Goal: Transaction & Acquisition: Book appointment/travel/reservation

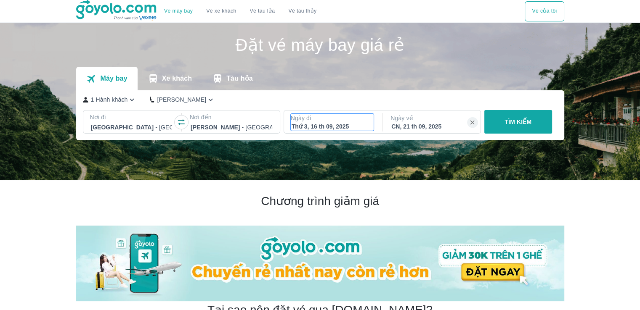
click at [346, 123] on div "Thứ 3, 16 th 09, 2025" at bounding box center [332, 126] width 82 height 8
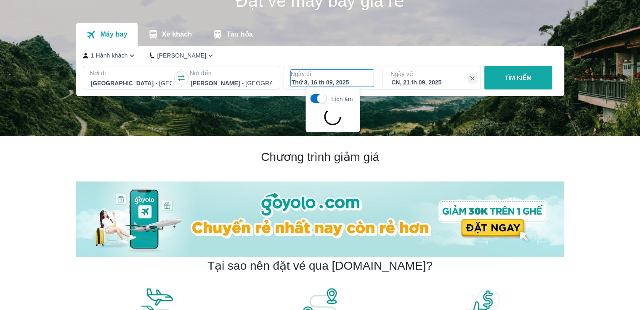
scroll to position [48, 0]
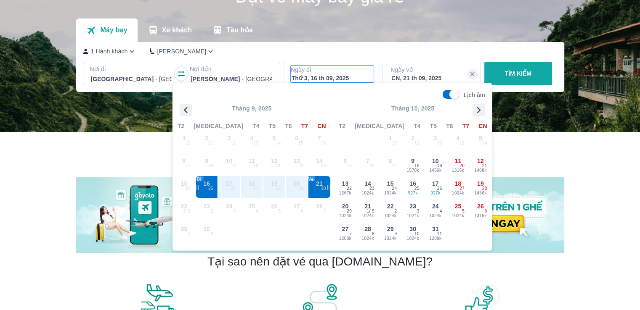
click at [320, 189] on span "|| 21 30 Về" at bounding box center [319, 187] width 23 height 23
click at [453, 93] on input "Lịch âm" at bounding box center [454, 94] width 29 height 9
click at [453, 93] on input "Lịch âm" at bounding box center [447, 94] width 29 height 9
checkbox input "true"
click at [469, 74] on icon "button" at bounding box center [473, 75] width 8 height 8
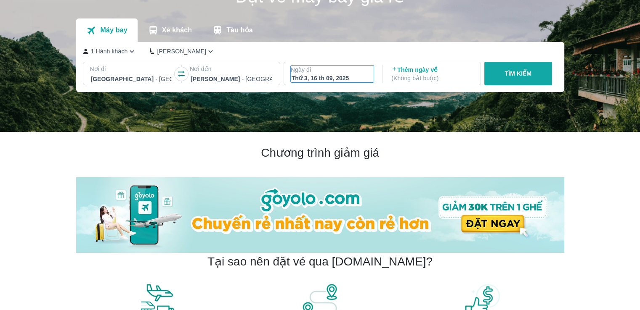
click at [338, 77] on div "Thứ 3, 16 th 09, 2025" at bounding box center [332, 78] width 82 height 8
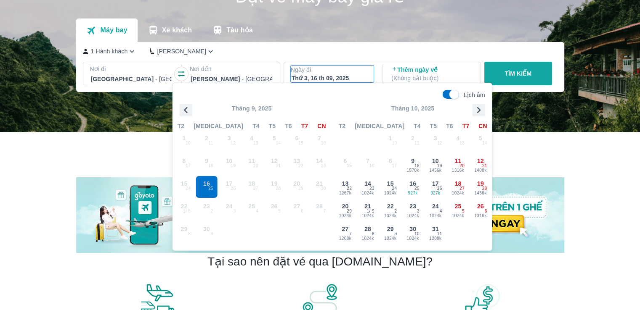
click at [290, 185] on span "20 29" at bounding box center [296, 187] width 23 height 23
click at [337, 211] on div "20 1024k 29" at bounding box center [345, 210] width 22 height 22
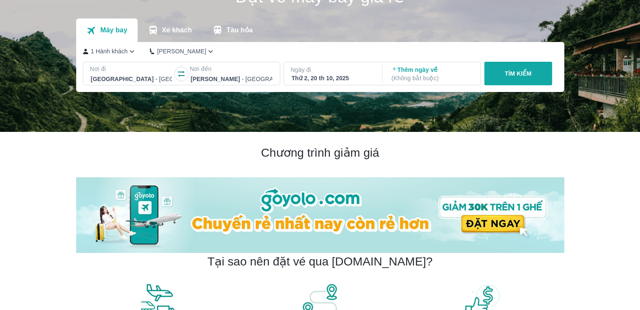
click at [522, 79] on button "TÌM KIẾM" at bounding box center [518, 74] width 68 height 24
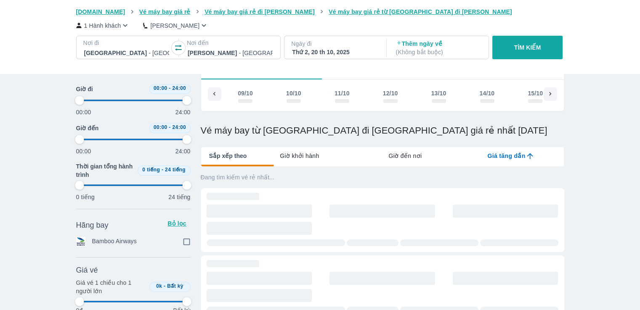
type input "97.9166666666667"
checkbox input "true"
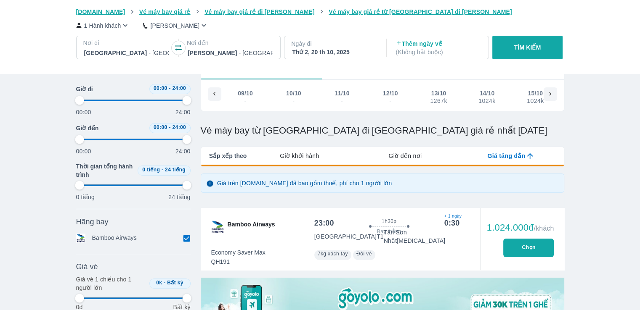
type input "97.9166666666667"
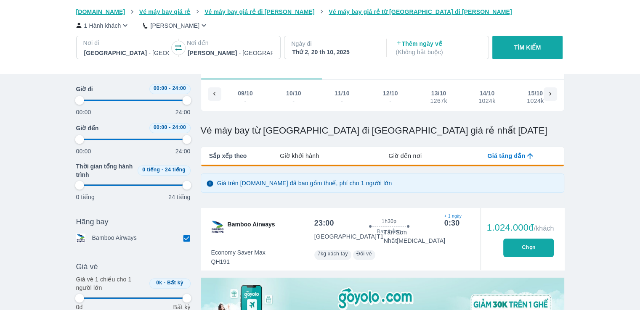
type input "97.9166666666667"
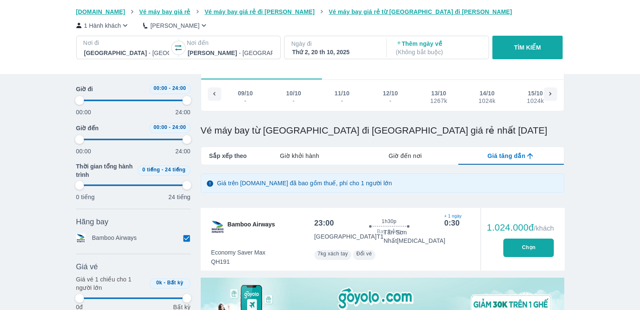
type input "97.9166666666667"
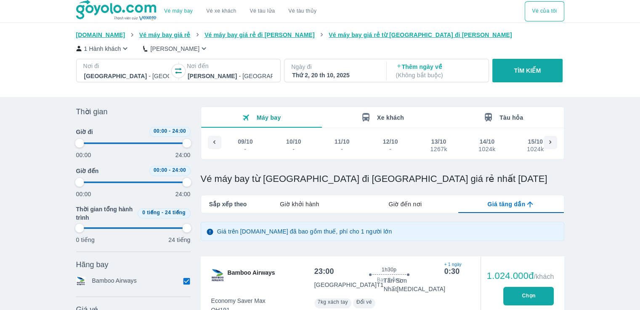
scroll to position [0, 279]
type input "97.9166666666667"
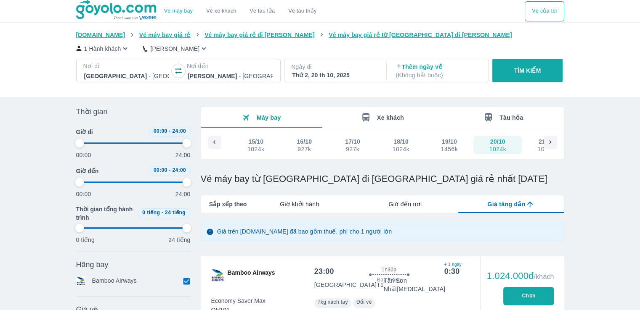
type input "97.9166666666667"
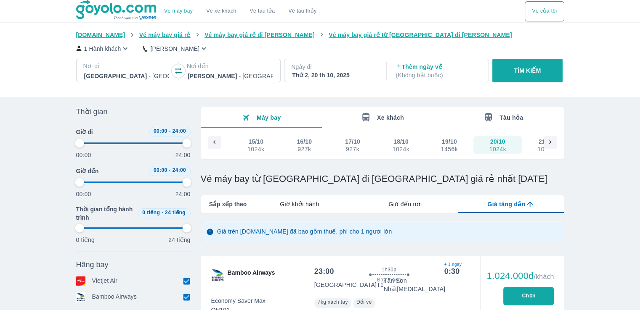
type input "97.9166666666667"
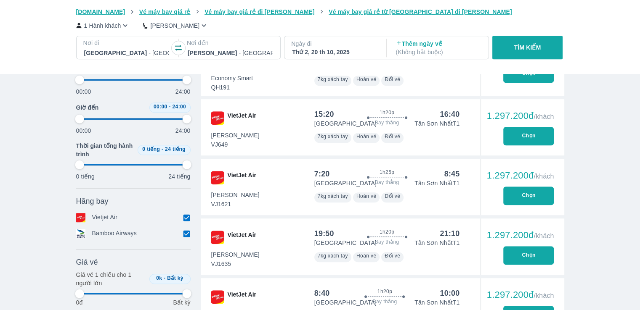
type input "97.9166666666667"
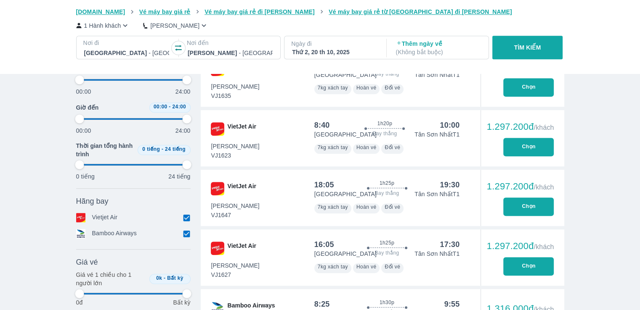
type input "97.9166666666667"
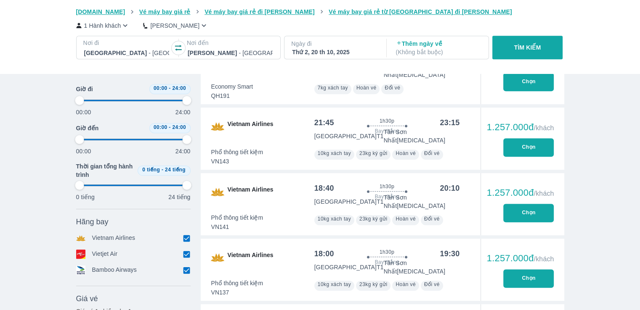
scroll to position [505, 0]
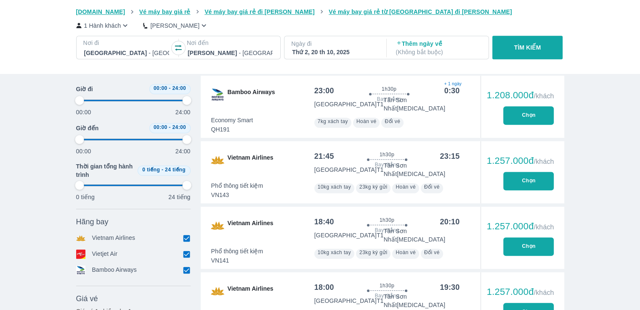
type input "97.9166666666667"
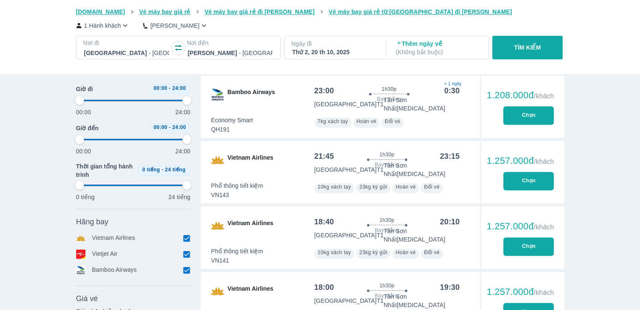
type input "97.9166666666667"
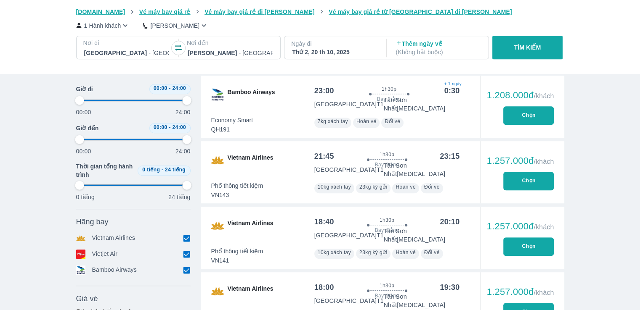
type input "97.9166666666667"
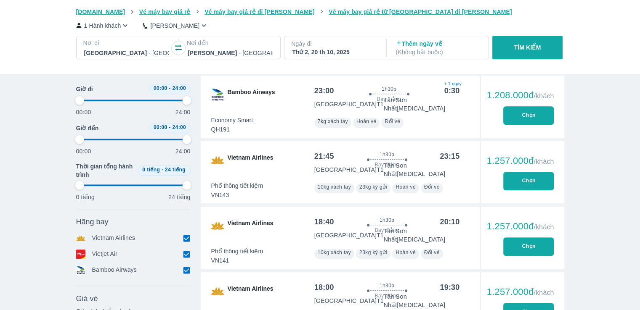
type input "97.9166666666667"
type input "95.8333333333333"
type input "97.9166666666667"
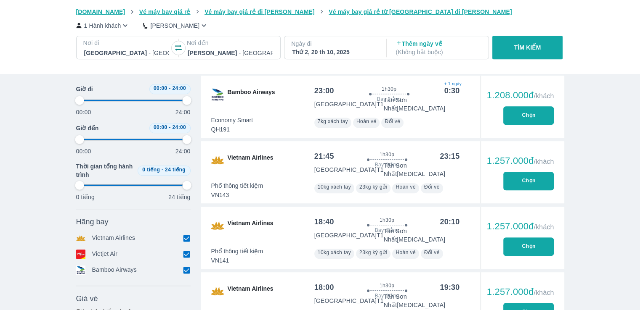
type input "97.9166666666667"
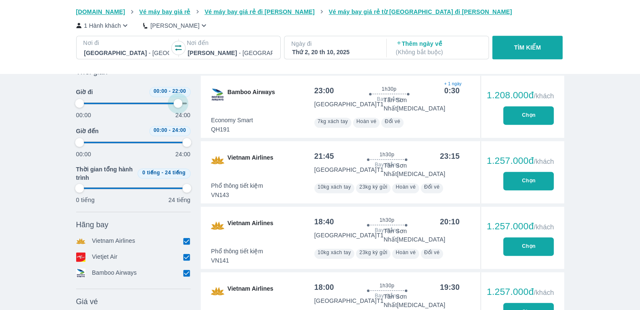
type input "91.6666666666667"
type input "97.9166666666667"
type input "89.5833333333333"
type input "97.9166666666667"
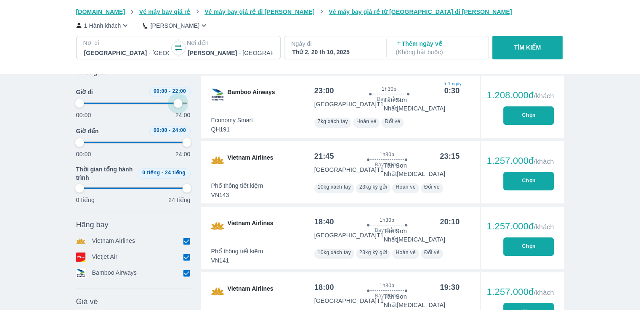
type input "97.9166666666667"
type input "85.4166666666667"
type input "97.9166666666667"
type input "83.3333333333333"
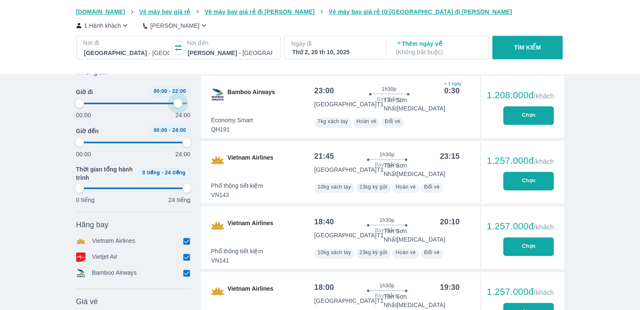
type input "97.9166666666667"
type input "79.1666666666667"
type input "97.9166666666667"
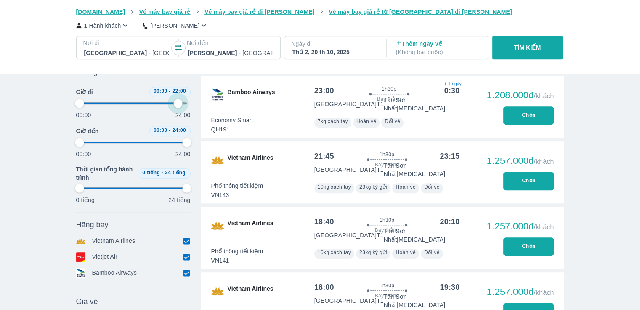
type input "77.0833333333333"
type input "97.9166666666667"
type input "75"
type input "97.9166666666667"
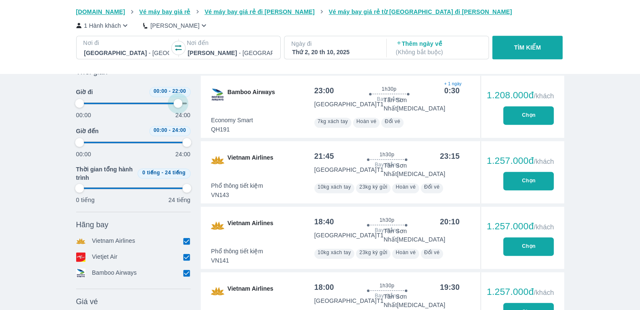
type input "97.9166666666667"
type input "72.9166666666667"
type input "97.9166666666667"
type input "68.75"
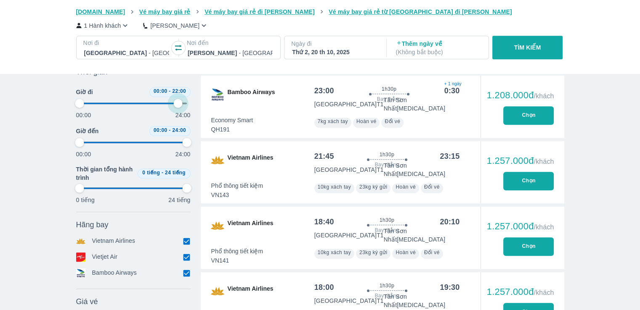
type input "97.9166666666667"
type input "66.6666666666667"
type input "97.9166666666667"
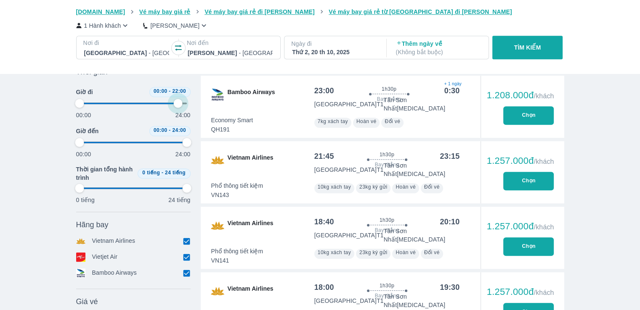
type input "62.5"
type input "97.9166666666667"
type input "60.4166666666667"
type input "97.9166666666667"
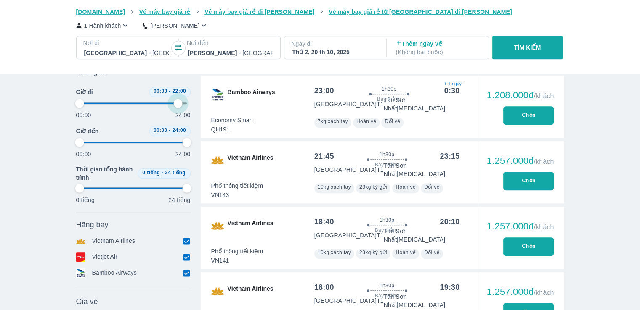
type input "97.9166666666667"
type input "58.3333333333333"
type input "97.9166666666667"
type input "56.25"
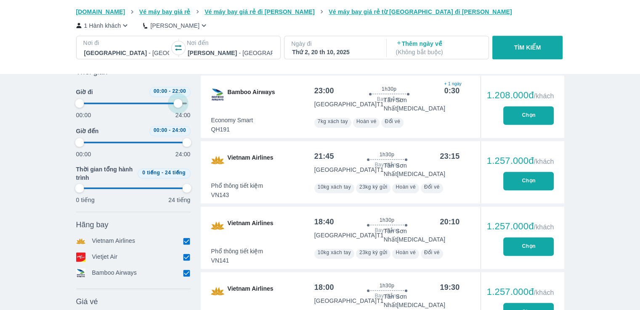
type input "97.9166666666667"
type input "52.0833333333333"
type input "97.9166666666667"
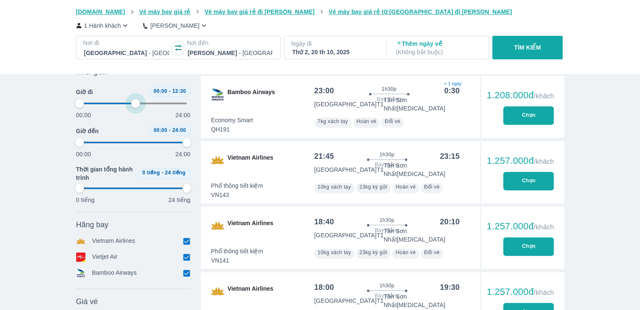
type input "52.0833333333333"
type input "97.9166666666667"
type input "50"
type input "97.9166666666667"
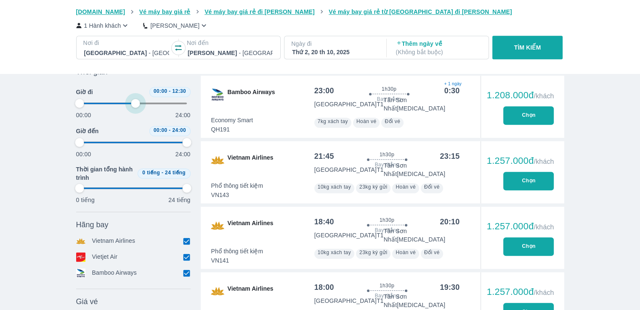
type input "97.9166666666667"
type input "47.9166666666667"
type input "97.9166666666667"
type input "47.9166666666667"
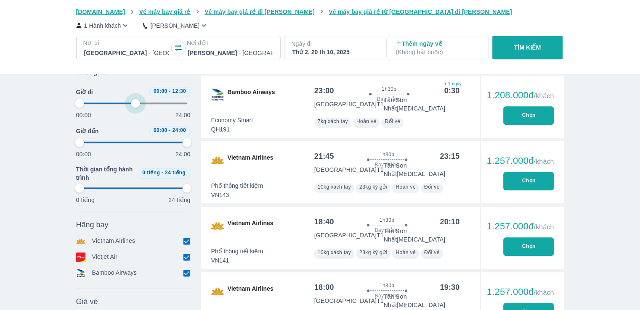
type input "97.9166666666667"
type input "45.8333333333333"
type input "97.9166666666667"
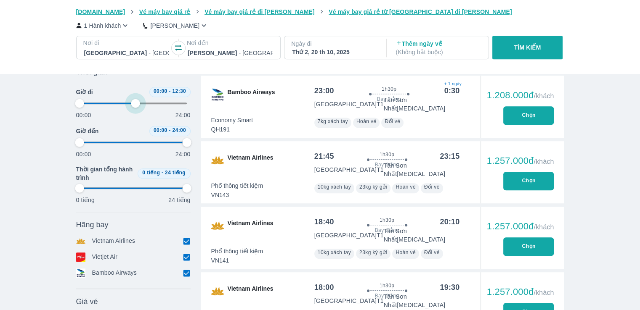
type input "45.8333333333333"
type input "97.9166666666667"
type input "45.8333333333333"
type input "97.9166666666667"
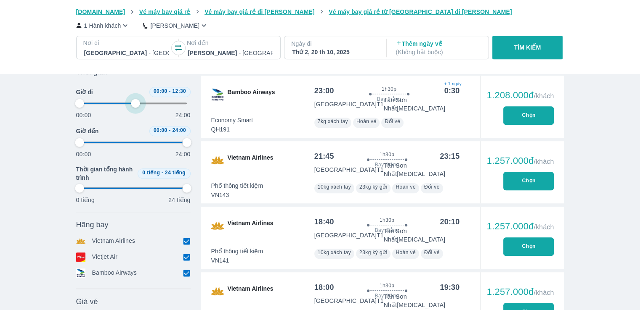
type input "97.9166666666667"
type input "43.75"
type input "97.9166666666667"
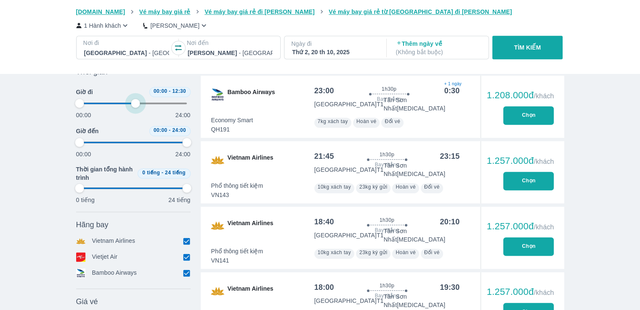
type input "97.9166666666667"
type input "41.6666666666667"
type input "97.9166666666667"
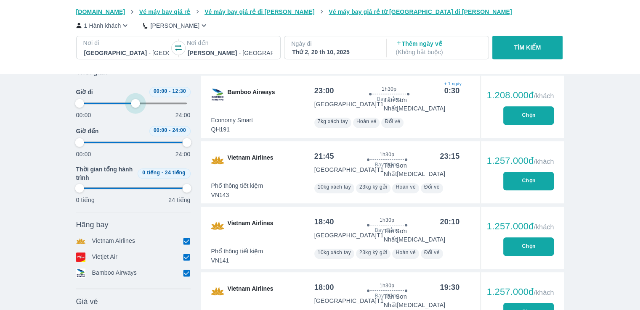
type input "97.9166666666667"
type input "39.5833333333333"
type input "97.9166666666667"
type input "39.5833333333333"
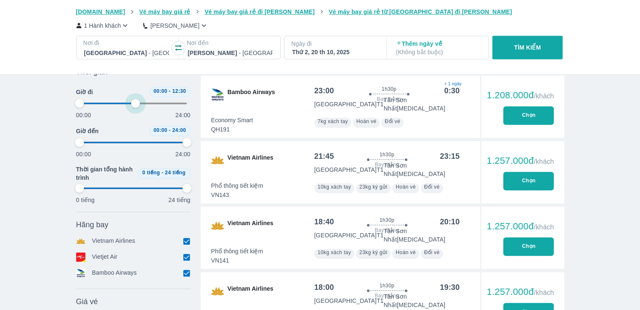
type input "97.9166666666667"
type input "37.5"
type input "97.9166666666667"
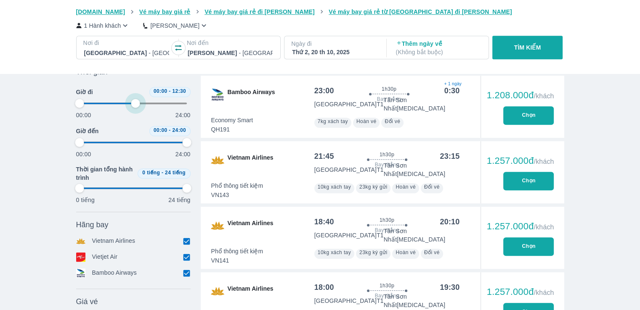
type input "35.4166666666667"
type input "97.9166666666667"
type input "35.4166666666667"
type input "97.9166666666667"
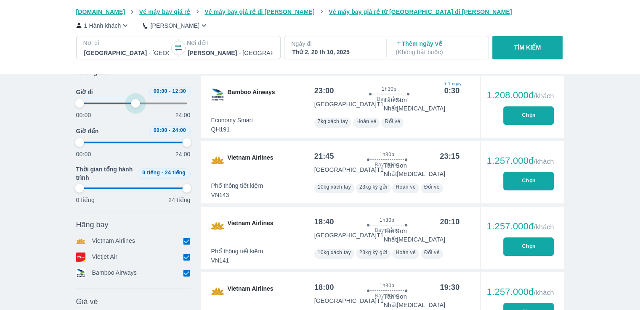
type input "97.9166666666667"
type input "35.4166666666667"
type input "97.9166666666667"
type input "33.3333333333333"
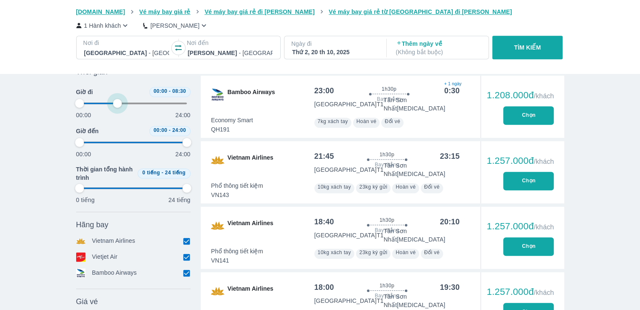
type input "97.9166666666667"
type input "33.3333333333333"
type input "97.9166666666667"
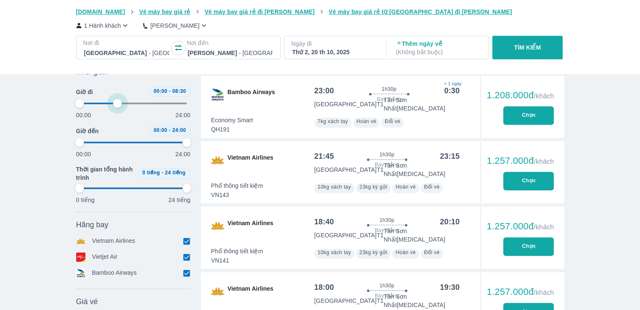
type input "33.3333333333333"
type input "97.9166666666667"
type input "33.3333333333333"
type input "97.9166666666667"
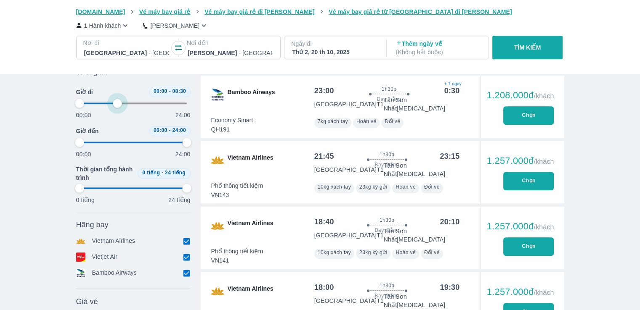
type input "97.9166666666667"
type input "33.3333333333333"
type input "97.9166666666667"
type input "31.25"
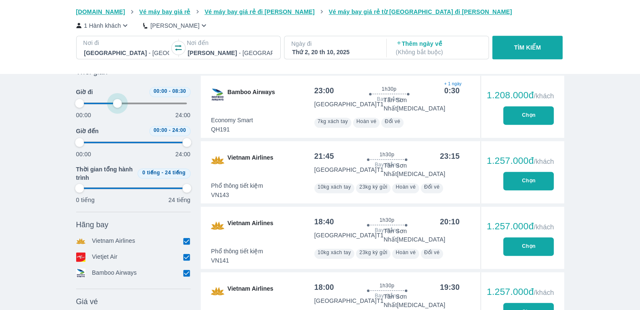
type input "97.9166666666667"
type input "29.1666666666667"
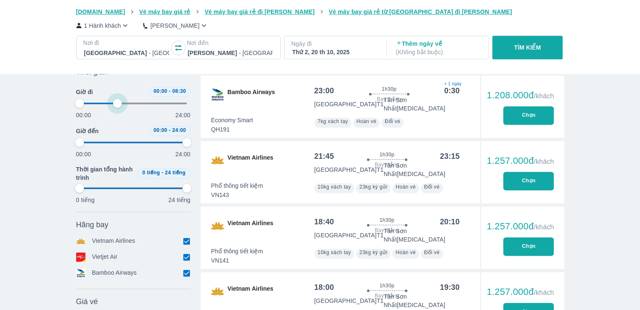
type input "97.9166666666667"
type input "29.1666666666667"
type input "97.9166666666667"
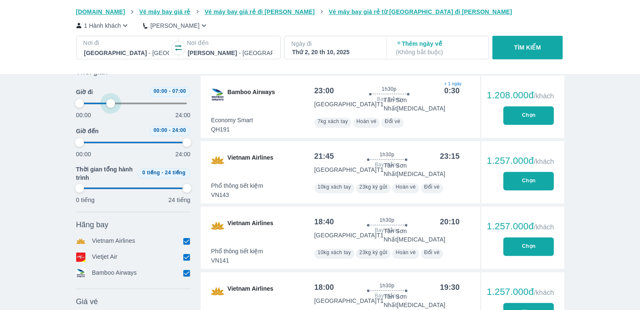
type input "29.1666666666667"
type input "97.9166666666667"
type input "27.0833333333333"
type input "97.9166666666667"
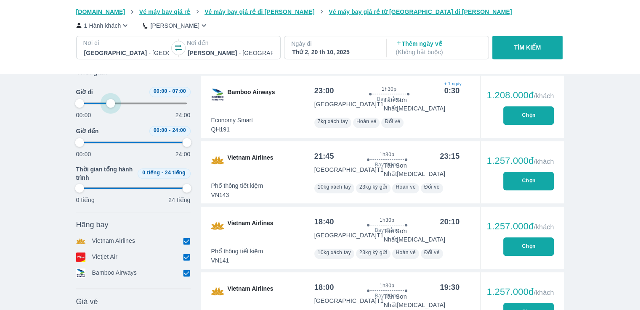
type input "97.9166666666667"
type input "27.0833333333333"
type input "97.9166666666667"
type input "27.0833333333333"
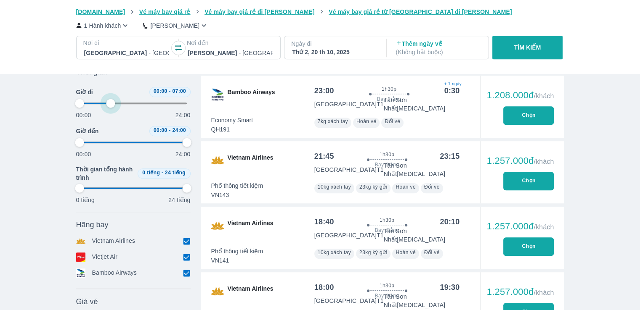
type input "97.9166666666667"
type input "27.0833333333333"
type input "97.9166666666667"
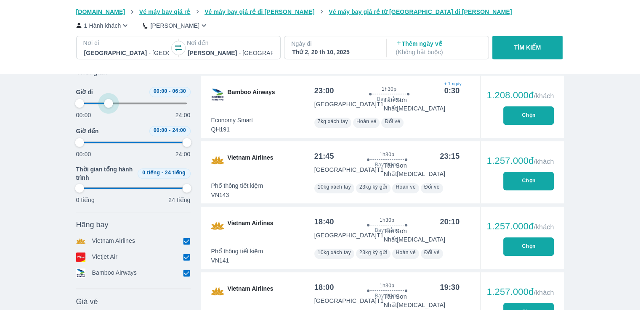
type input "27.0833333333333"
type input "97.9166666666667"
type input "25"
type input "97.9166666666667"
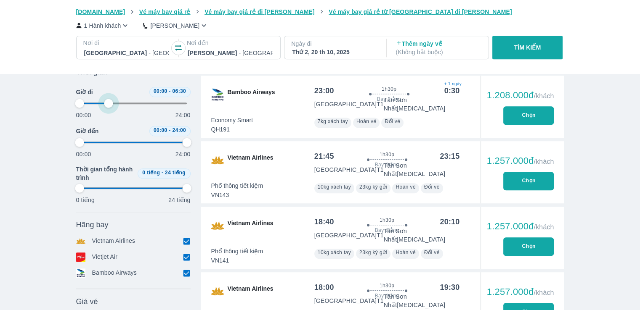
type input "97.9166666666667"
drag, startPoint x: 184, startPoint y: 101, endPoint x: 105, endPoint y: 100, distance: 79.5
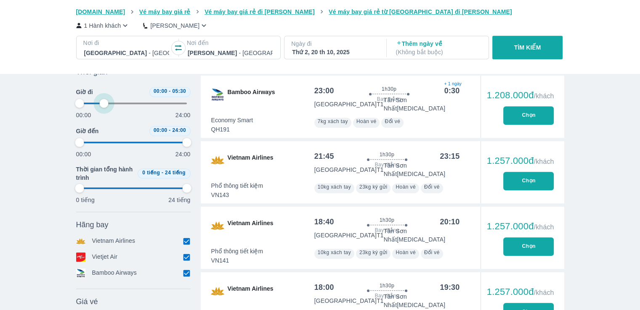
click at [105, 100] on span at bounding box center [133, 103] width 108 height 13
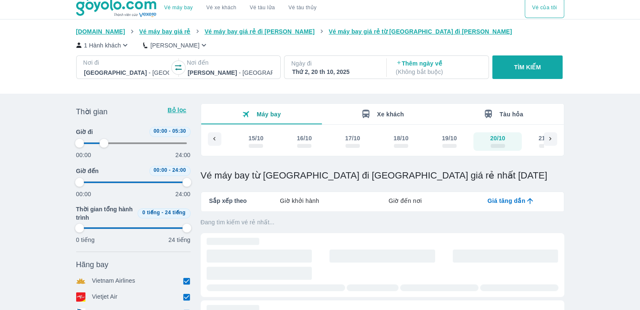
scroll to position [0, 0]
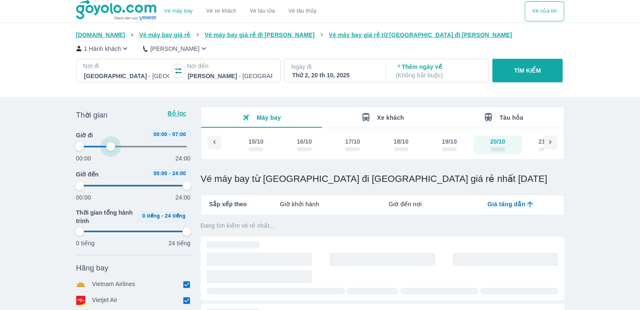
click at [110, 148] on span at bounding box center [133, 146] width 108 height 13
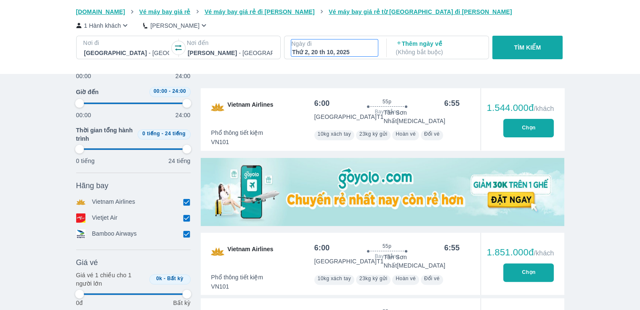
click at [338, 52] on div "Thứ 2, 20 th 10, 2025" at bounding box center [334, 52] width 85 height 8
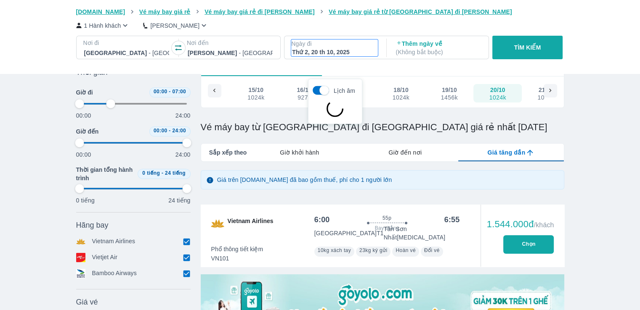
scroll to position [48, 0]
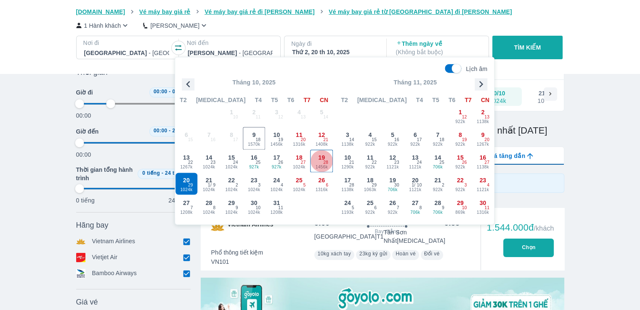
click at [321, 162] on div "19 1456k 28" at bounding box center [322, 161] width 22 height 22
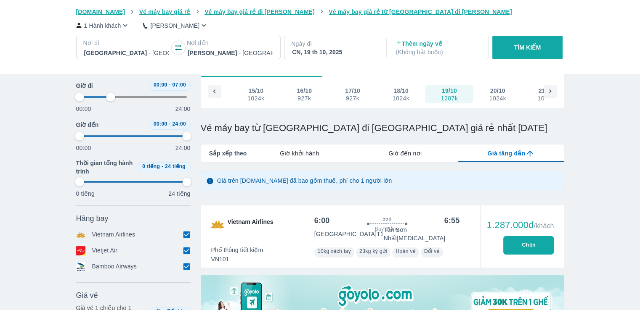
scroll to position [42, 0]
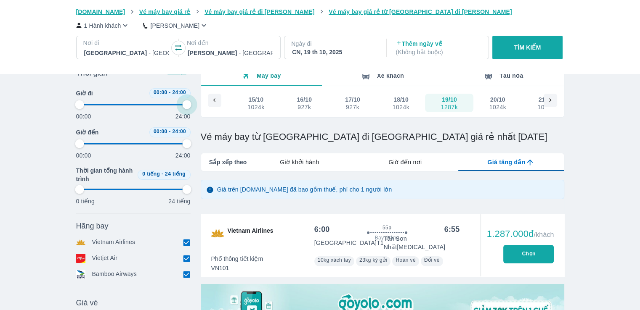
drag, startPoint x: 111, startPoint y: 106, endPoint x: 209, endPoint y: 108, distance: 97.6
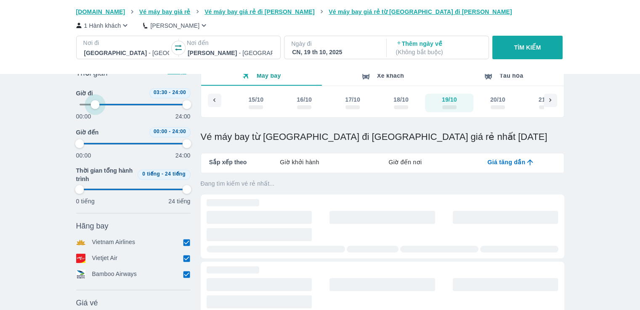
drag, startPoint x: 81, startPoint y: 106, endPoint x: 150, endPoint y: 109, distance: 68.6
click at [150, 109] on span at bounding box center [133, 104] width 108 height 13
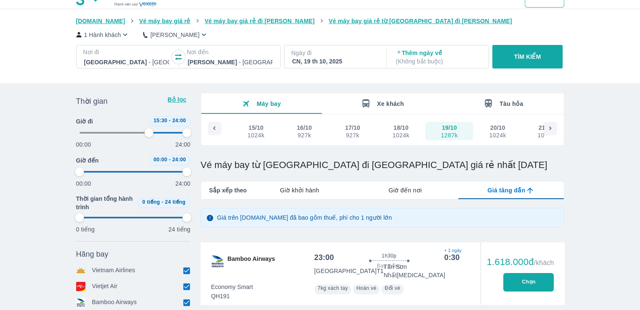
scroll to position [0, 0]
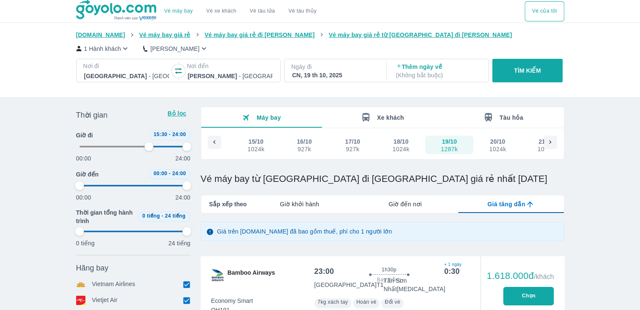
click at [495, 149] on div "1024k" at bounding box center [497, 149] width 17 height 7
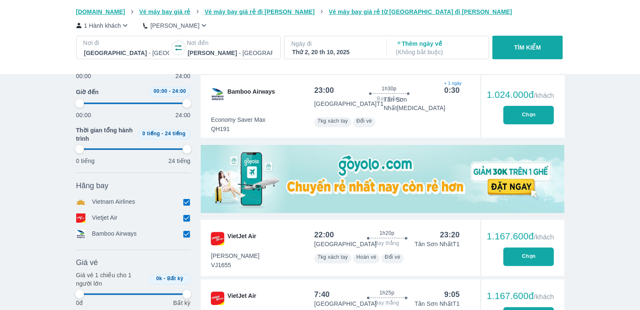
scroll to position [252, 0]
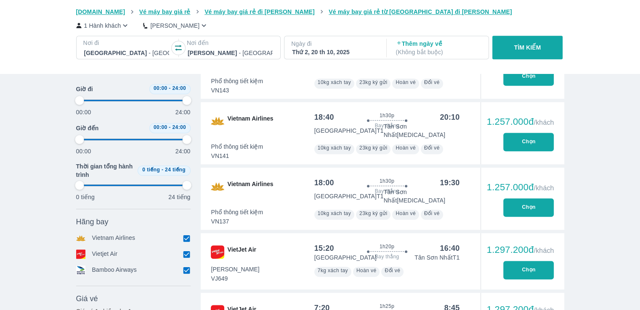
scroll to position [589, 0]
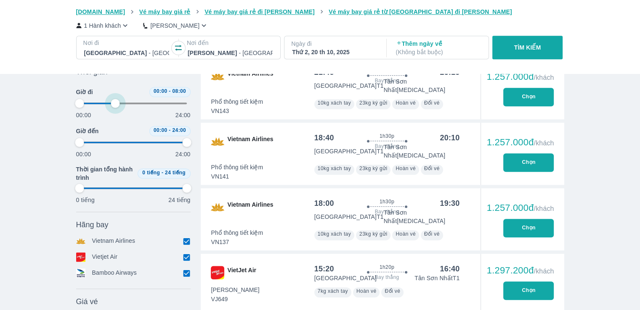
drag, startPoint x: 186, startPoint y: 103, endPoint x: 116, endPoint y: 104, distance: 69.8
click at [116, 104] on span at bounding box center [133, 103] width 108 height 13
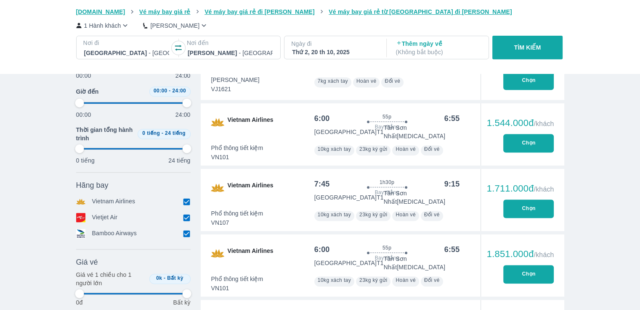
scroll to position [379, 0]
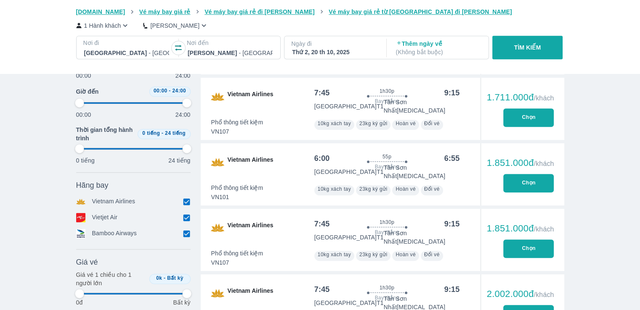
scroll to position [463, 0]
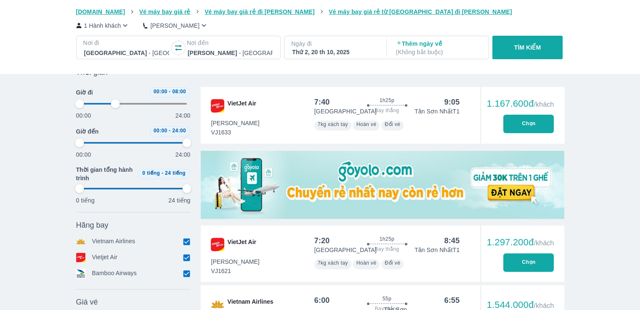
scroll to position [84, 0]
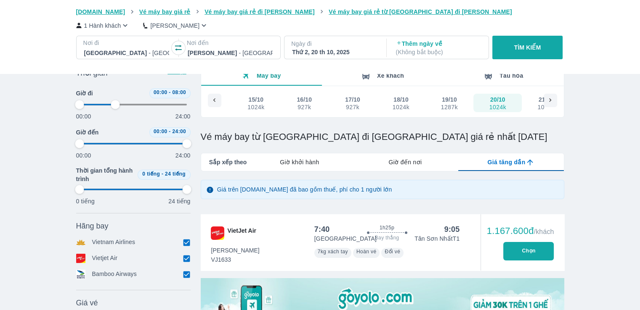
click at [344, 51] on div "Thứ 2, 20 th 10, 2025" at bounding box center [334, 52] width 85 height 8
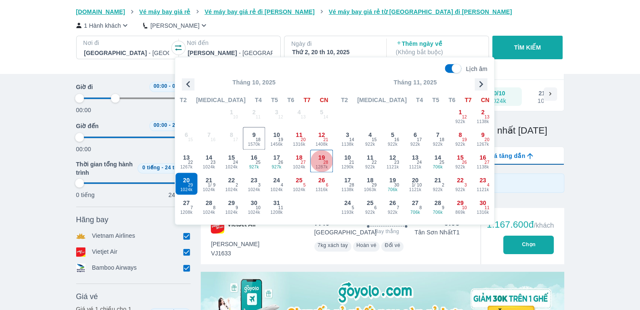
click at [321, 163] on div "19 1287k 28" at bounding box center [322, 161] width 22 height 22
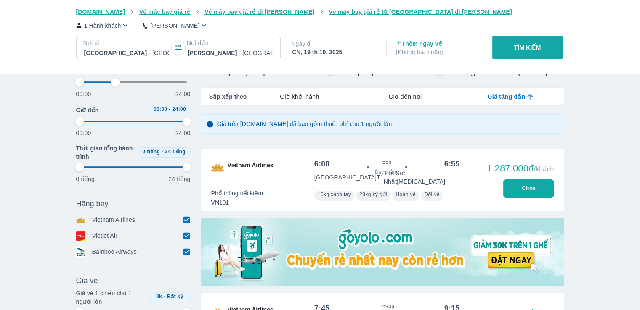
scroll to position [126, 0]
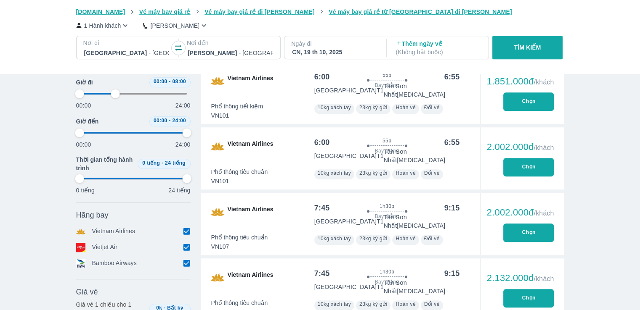
scroll to position [715, 0]
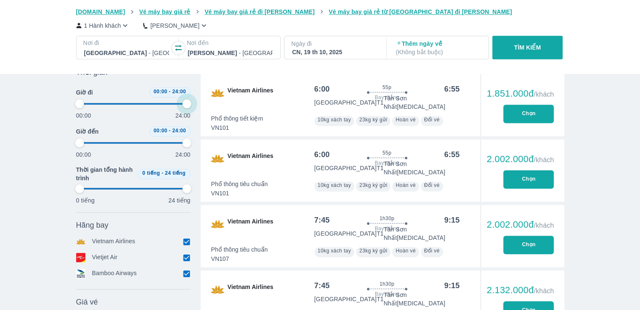
drag, startPoint x: 117, startPoint y: 106, endPoint x: 204, endPoint y: 109, distance: 87.5
click at [204, 109] on div "Thời gian Bỏ lọc Giờ đi 00:00 - 24:00 00:00 24:00 Giờ đến 00:00 - 24:00 00:00 2…" at bounding box center [320, 164] width 488 height 1545
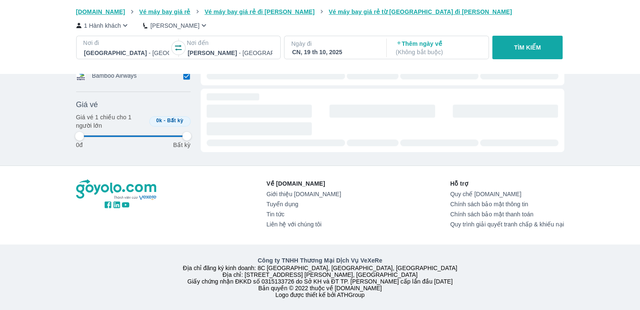
scroll to position [292, 0]
drag, startPoint x: 79, startPoint y: 103, endPoint x: 85, endPoint y: 107, distance: 6.4
click at [85, 113] on p "Giá vé 1 chiều cho 1 người lớn" at bounding box center [111, 121] width 70 height 17
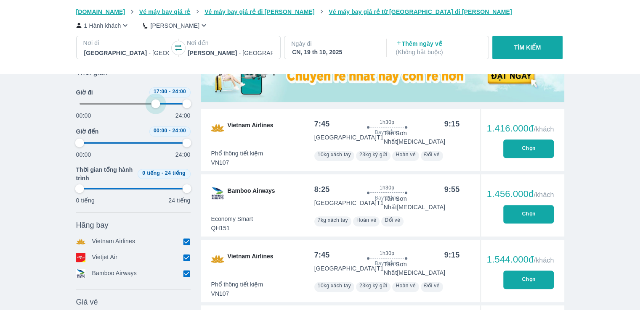
drag, startPoint x: 81, startPoint y: 105, endPoint x: 157, endPoint y: 108, distance: 76.6
click at [157, 108] on span at bounding box center [133, 104] width 108 height 13
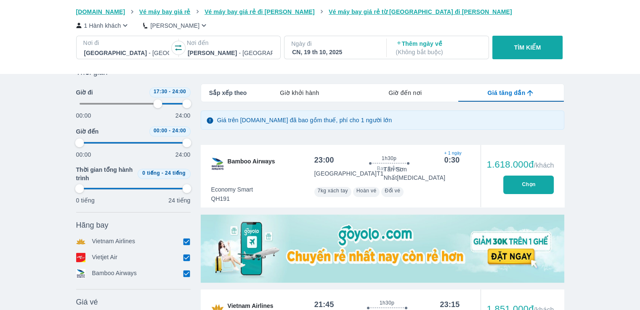
scroll to position [82, 0]
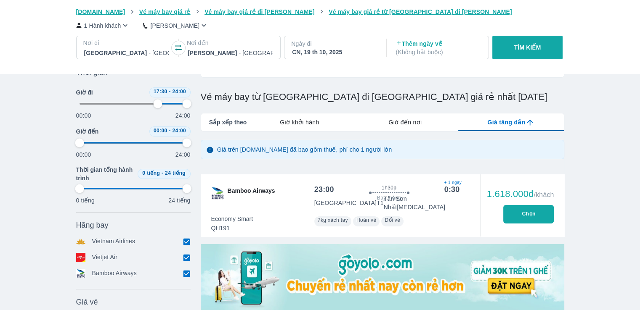
click at [318, 53] on div "CN, 19 th 10, 2025" at bounding box center [334, 52] width 85 height 8
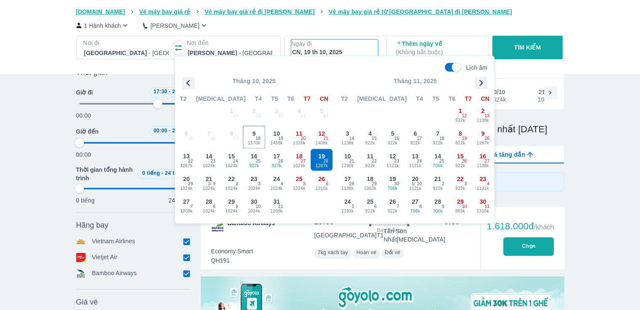
scroll to position [48, 0]
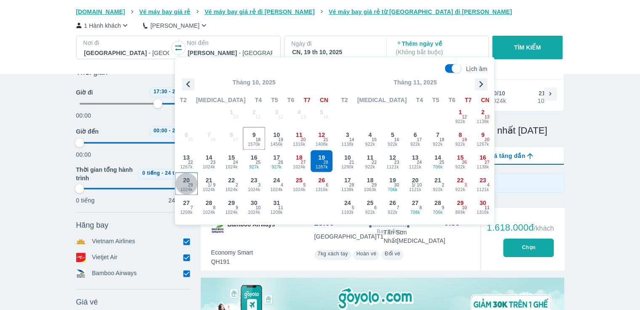
click at [185, 185] on div "20 1024k 29" at bounding box center [186, 184] width 22 height 22
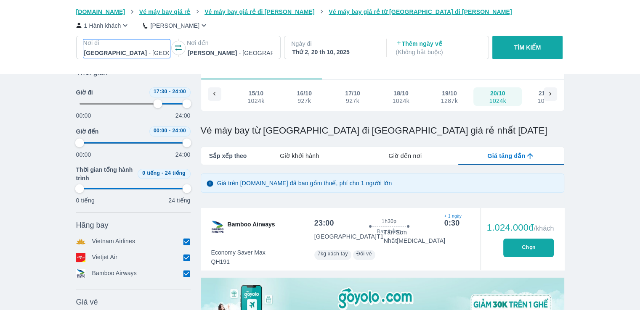
click at [116, 51] on div at bounding box center [126, 53] width 85 height 10
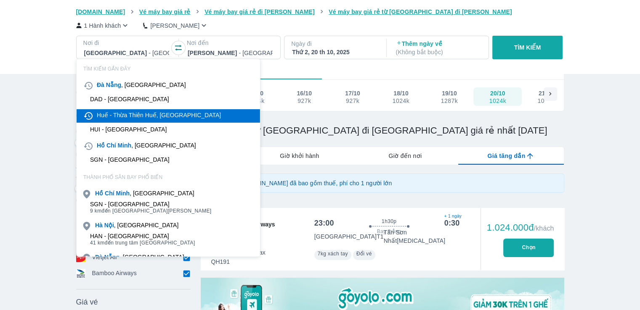
click at [135, 116] on div "Huế - Thừa Thiên Huế, [GEOGRAPHIC_DATA]" at bounding box center [159, 115] width 124 height 8
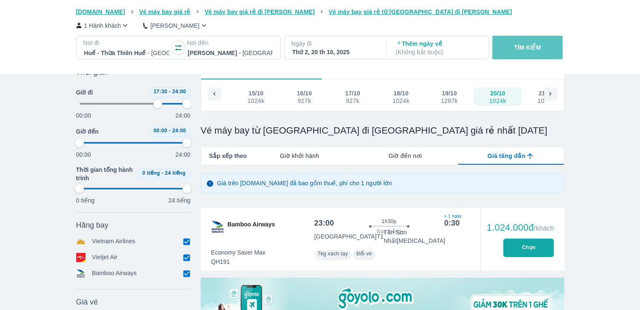
click at [515, 50] on p "TÌM KIẾM" at bounding box center [527, 47] width 27 height 8
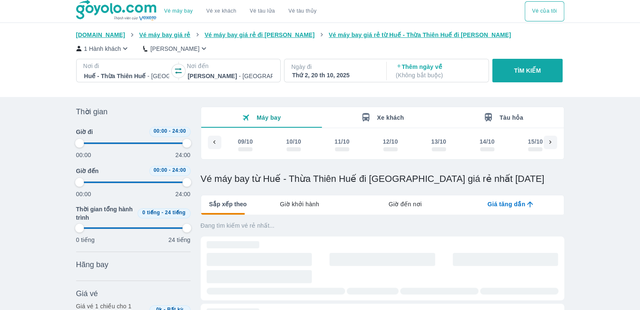
scroll to position [0, 279]
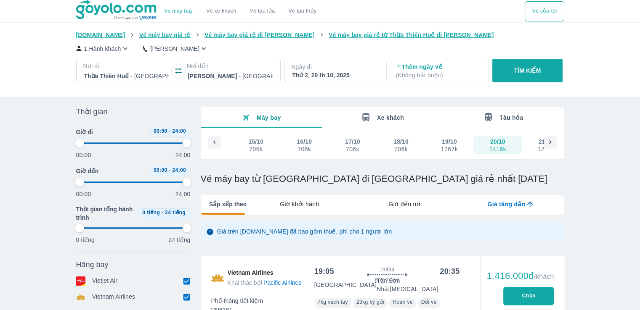
click at [353, 78] on div "Thứ 2, 20 th 10, 2025" at bounding box center [334, 75] width 85 height 8
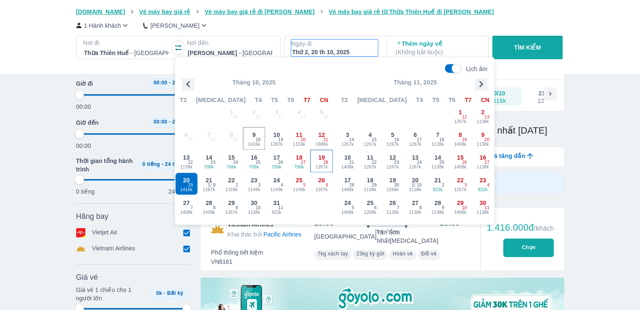
click at [315, 159] on div "19 1267k 28" at bounding box center [322, 161] width 22 height 22
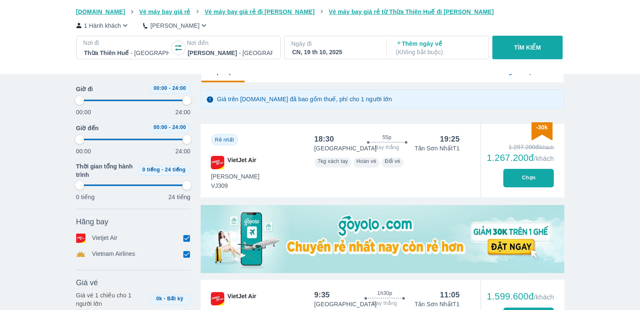
scroll to position [0, 0]
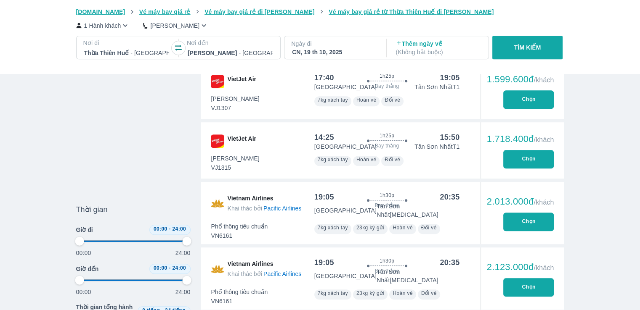
scroll to position [421, 0]
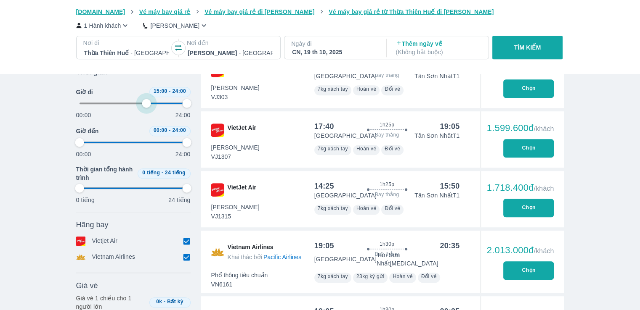
drag, startPoint x: 82, startPoint y: 98, endPoint x: 146, endPoint y: 105, distance: 63.4
click at [146, 105] on span at bounding box center [133, 103] width 108 height 13
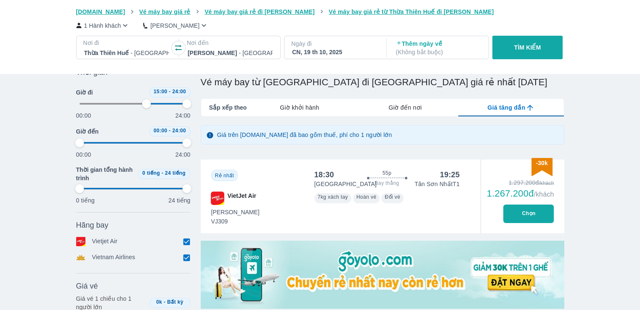
scroll to position [0, 0]
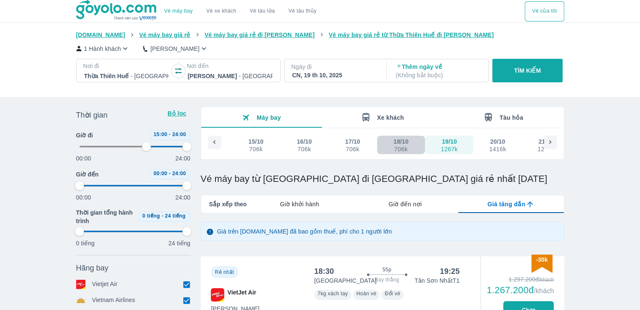
click at [397, 144] on div "18/10" at bounding box center [400, 142] width 15 height 8
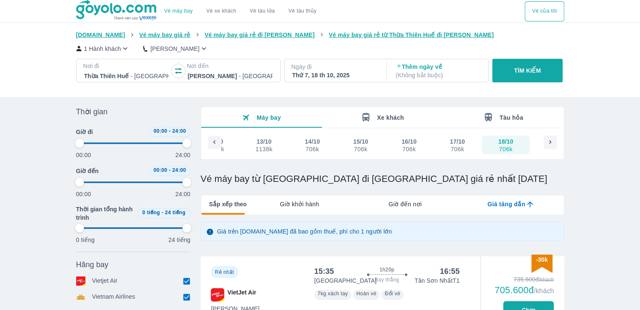
click at [350, 66] on p "Ngày đi" at bounding box center [334, 67] width 87 height 8
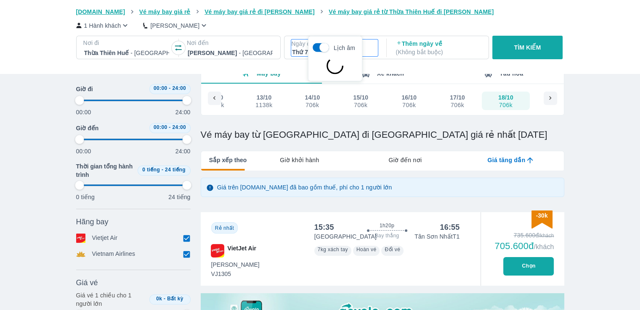
scroll to position [48, 0]
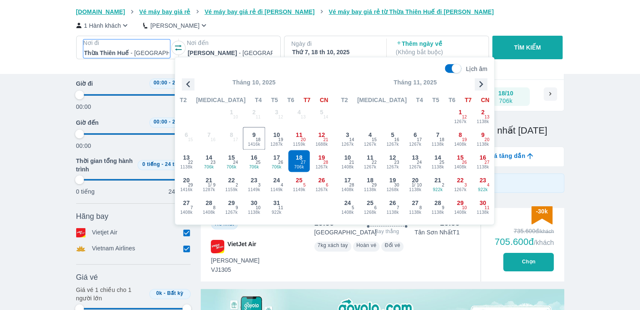
click at [167, 44] on p "Nơi đi" at bounding box center [126, 43] width 87 height 8
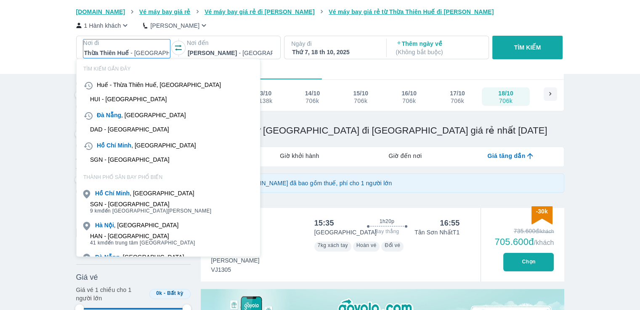
click at [138, 123] on div "DAD - [GEOGRAPHIC_DATA]" at bounding box center [168, 129] width 183 height 13
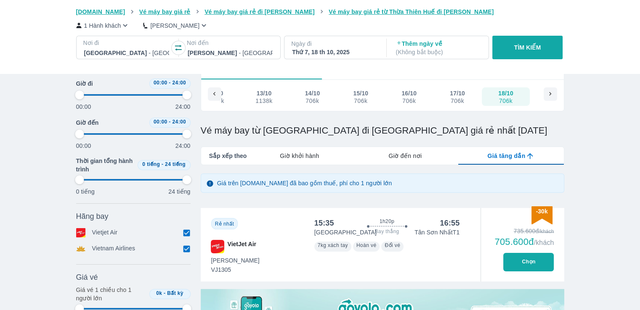
click at [309, 48] on div "Thứ 7, 18 th 10, 2025" at bounding box center [334, 52] width 85 height 8
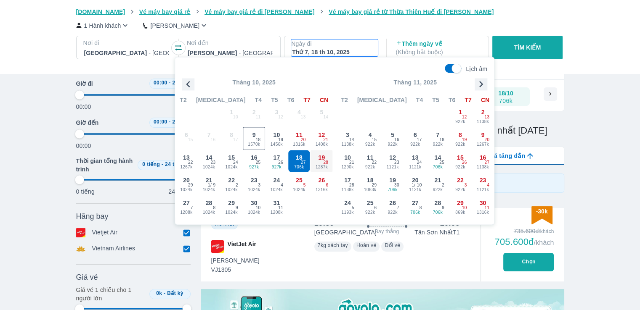
drag, startPoint x: 325, startPoint y: 164, endPoint x: 239, endPoint y: 42, distance: 148.5
click at [325, 164] on span "28" at bounding box center [325, 162] width 5 height 7
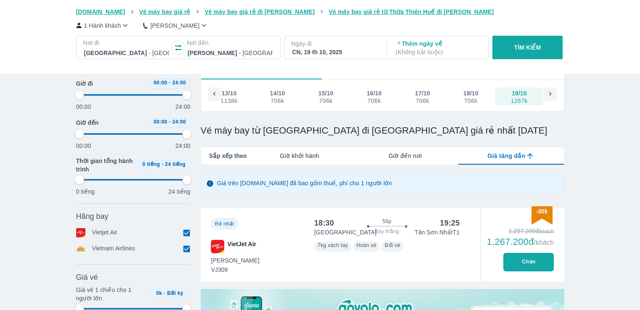
scroll to position [132, 0]
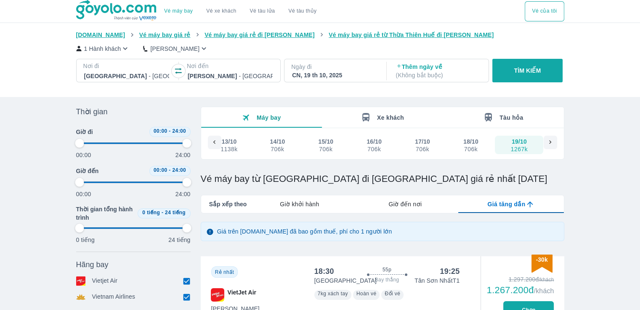
scroll to position [0, 0]
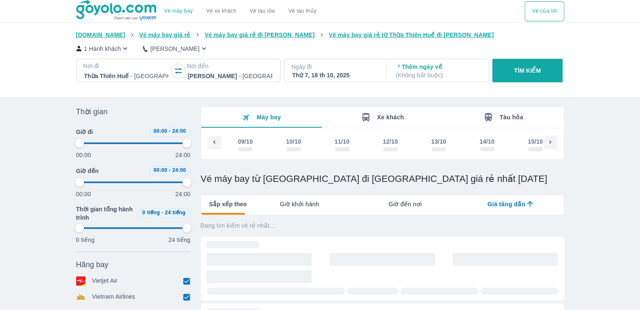
type input "97.9166666666667"
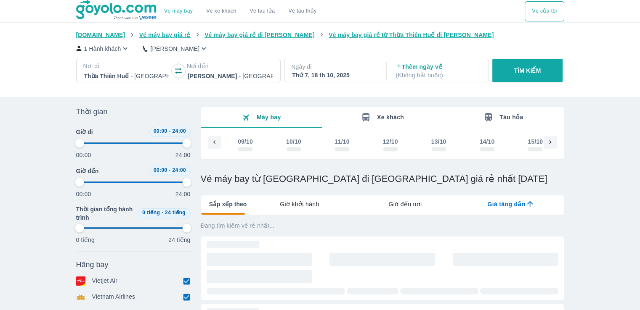
type input "97.9166666666667"
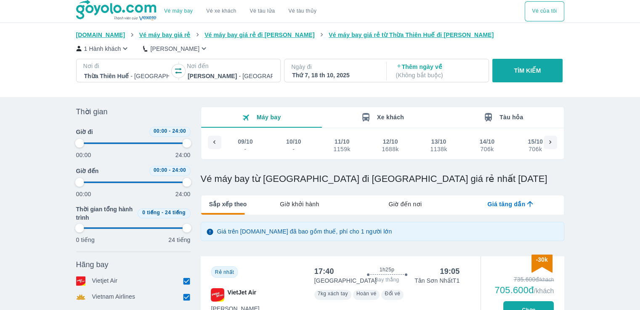
type input "97.9166666666667"
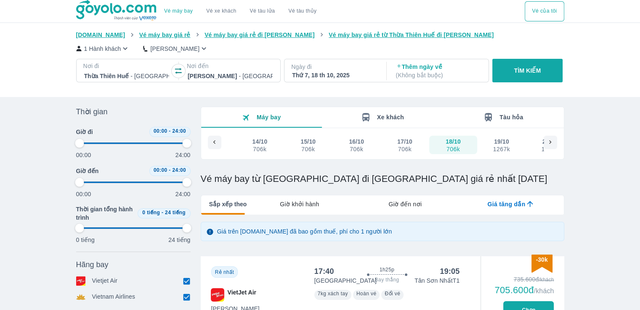
type input "97.9166666666667"
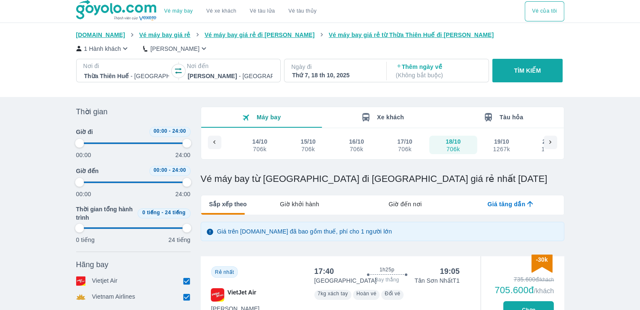
type input "97.9166666666667"
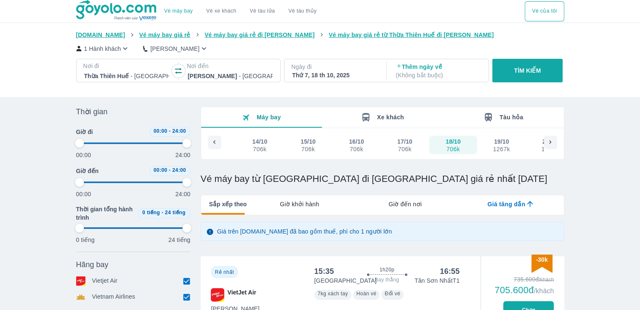
type input "97.9166666666667"
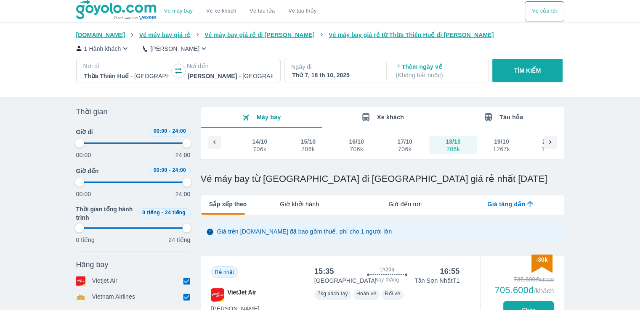
type input "97.9166666666667"
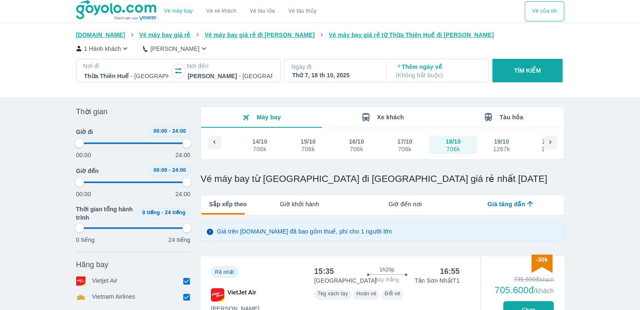
type input "97.9166666666667"
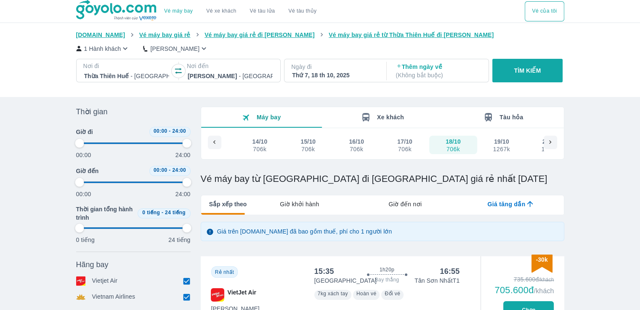
type input "97.9166666666667"
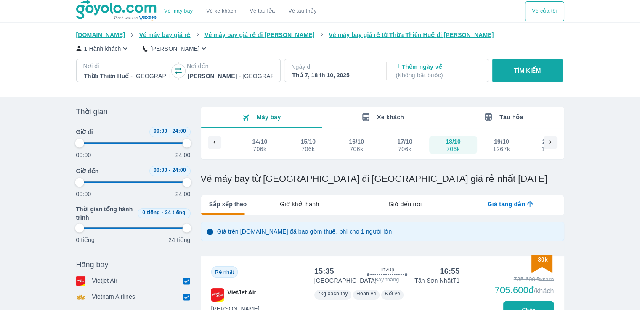
type input "97.9166666666667"
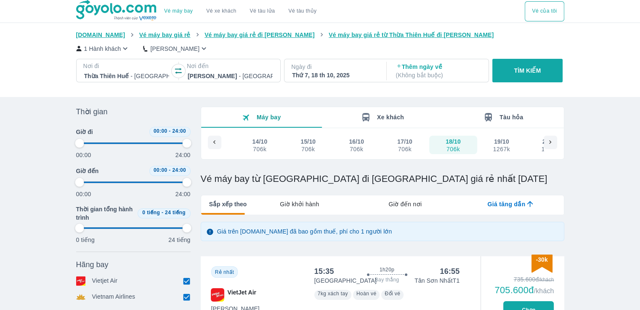
type input "97.9166666666667"
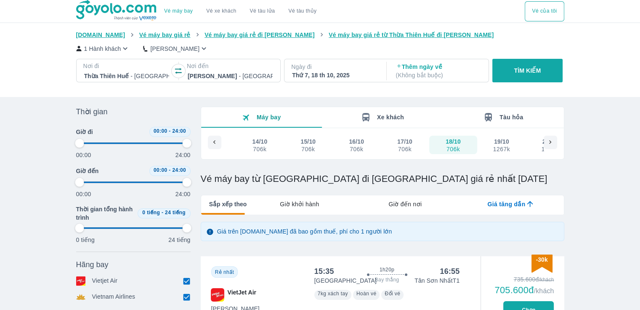
type input "97.9166666666667"
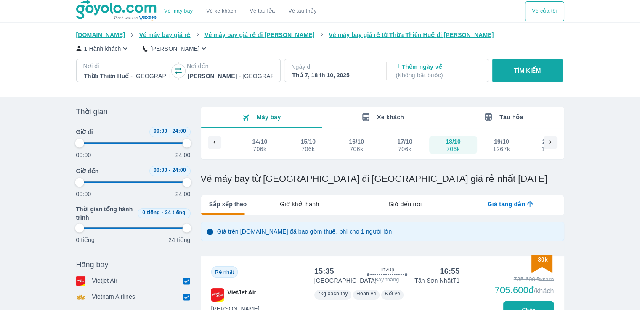
type input "97.9166666666667"
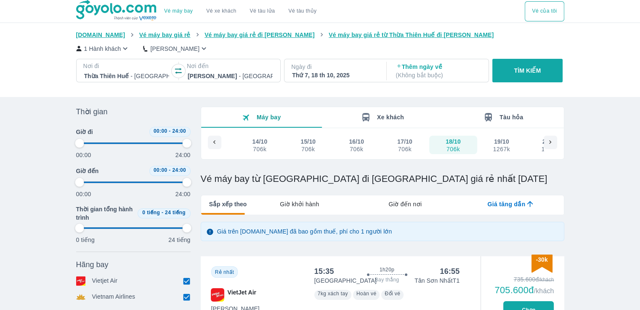
type input "97.9166666666667"
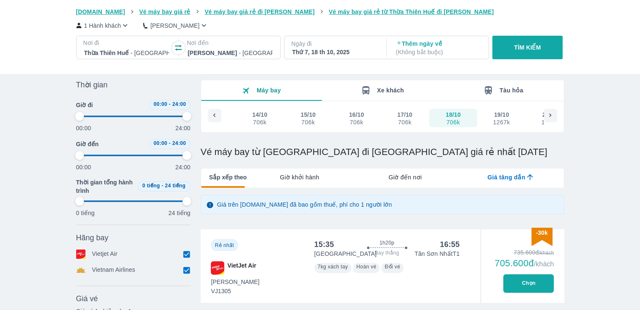
scroll to position [42, 0]
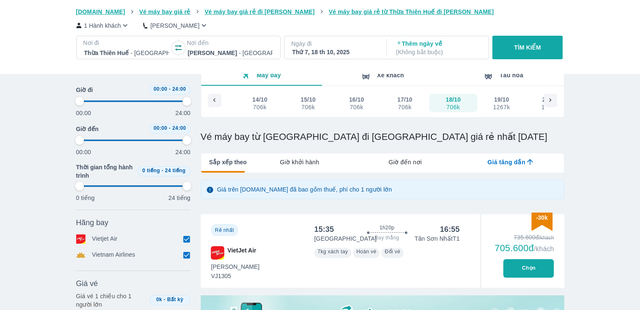
type input "97.9166666666667"
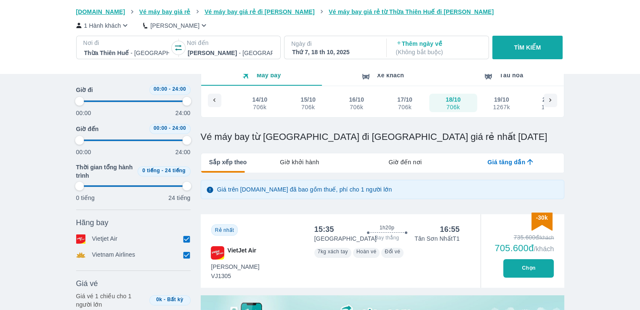
type input "97.9166666666667"
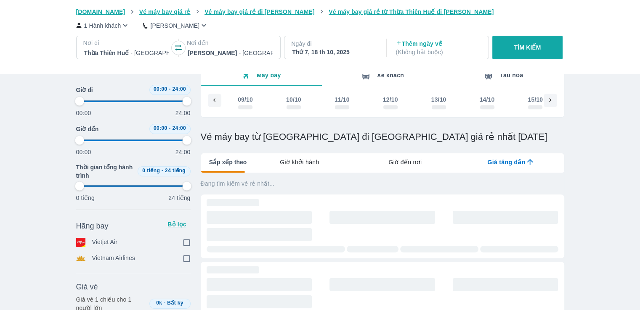
scroll to position [0, 175]
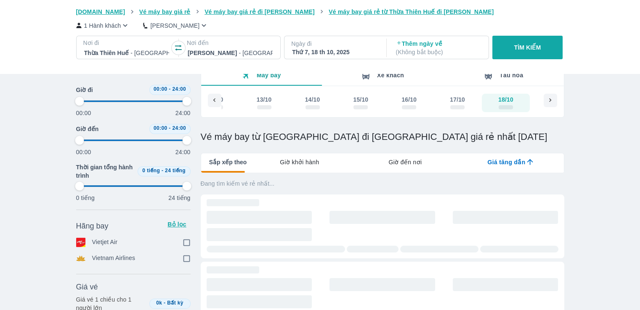
click at [119, 49] on div at bounding box center [126, 53] width 85 height 10
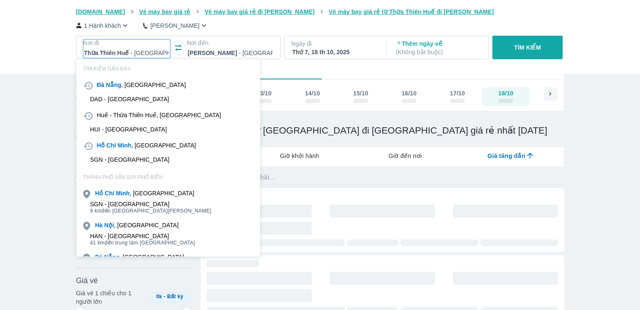
type input "97.9166666666667"
checkbox input "true"
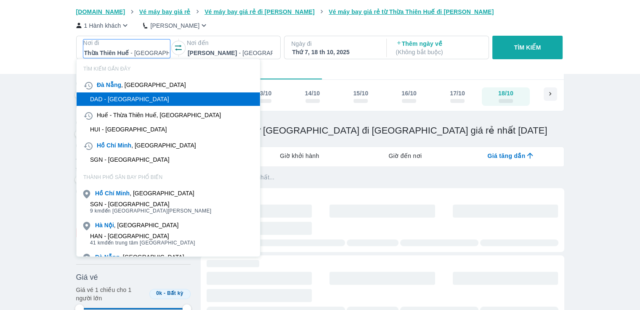
type input "97.9166666666667"
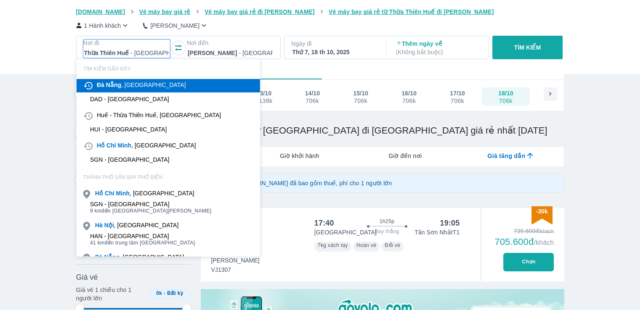
click at [120, 86] on b "Nẵng" at bounding box center [113, 85] width 15 height 7
type input "97.9166666666667"
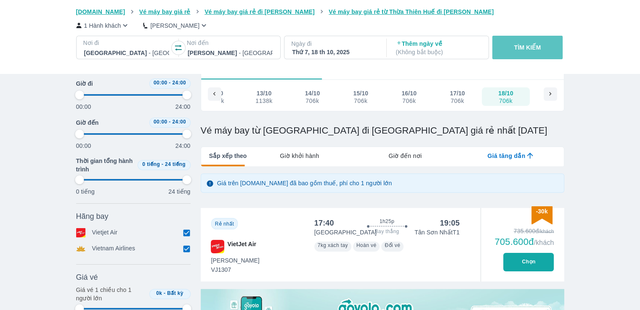
click at [517, 50] on p "TÌM KIẾM" at bounding box center [527, 47] width 27 height 8
type input "97.9166666666667"
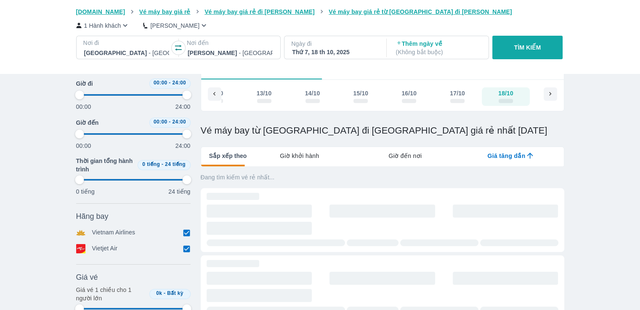
type input "97.9166666666667"
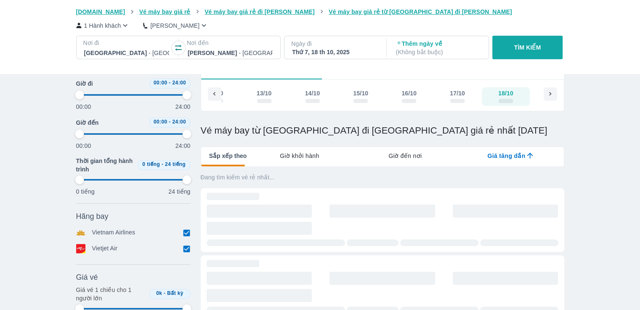
type input "97.9166666666667"
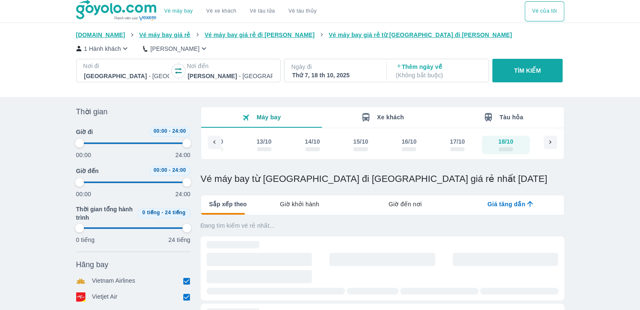
type input "97.9166666666667"
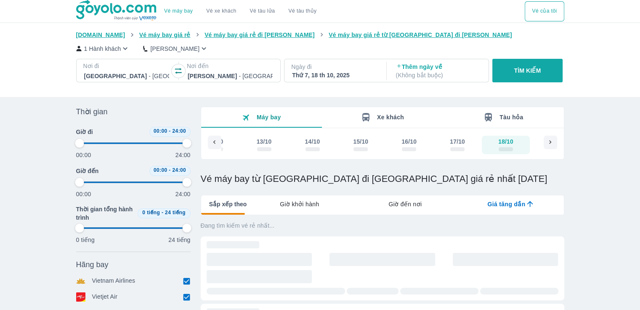
type input "97.9166666666667"
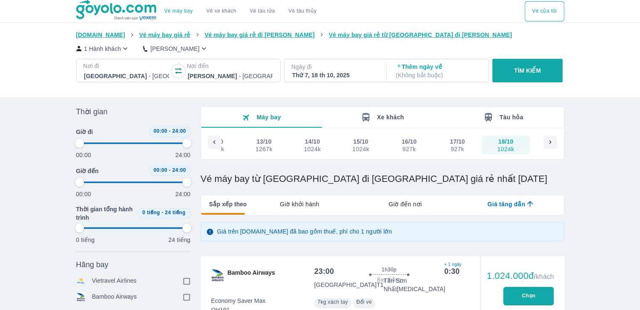
type input "97.9166666666667"
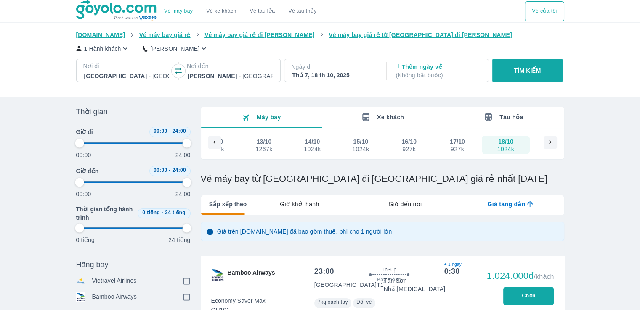
type input "97.9166666666667"
click at [548, 143] on icon at bounding box center [550, 143] width 8 height 8
type input "97.9166666666667"
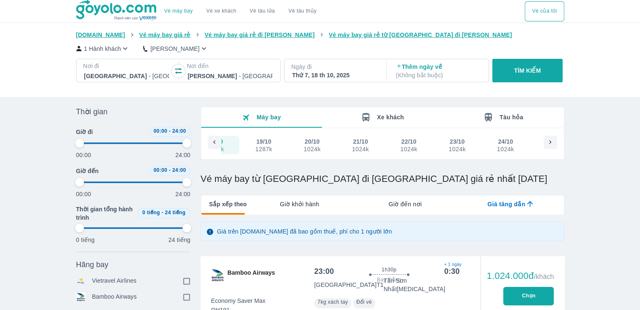
type input "97.9166666666667"
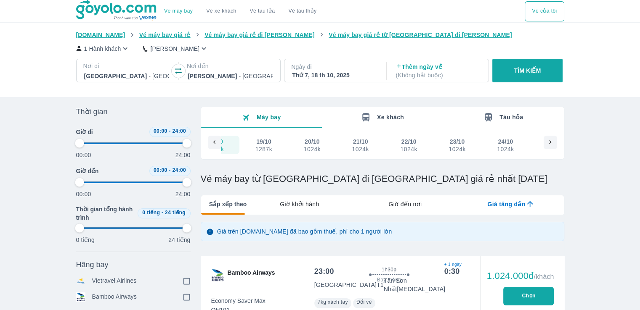
type input "97.9166666666667"
checkbox input "true"
click at [261, 146] on div "1287k" at bounding box center [263, 149] width 17 height 7
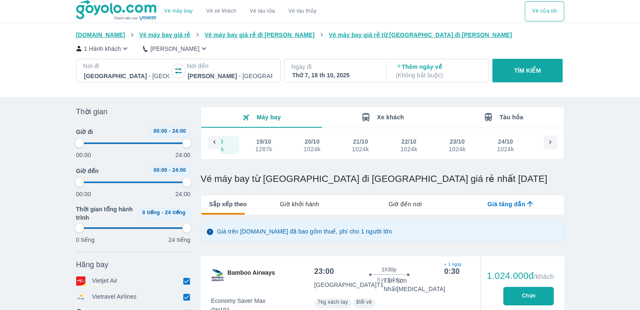
type input "97.9166666666667"
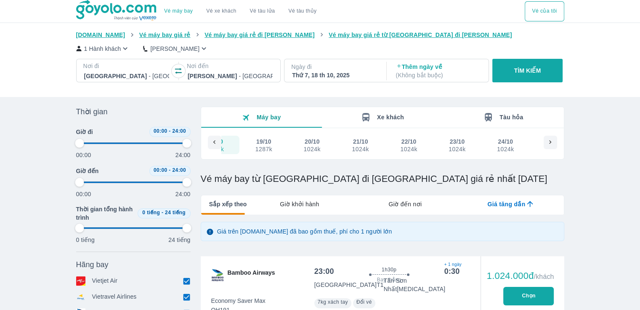
type input "97.9166666666667"
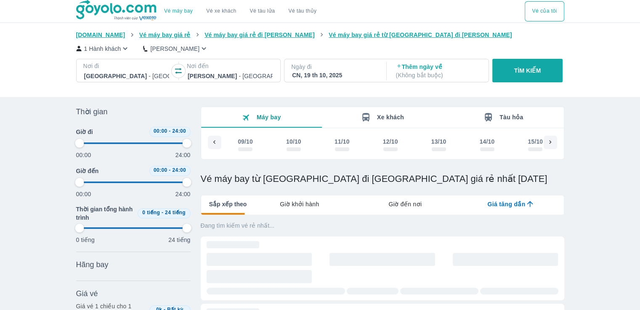
type input "97.9166666666667"
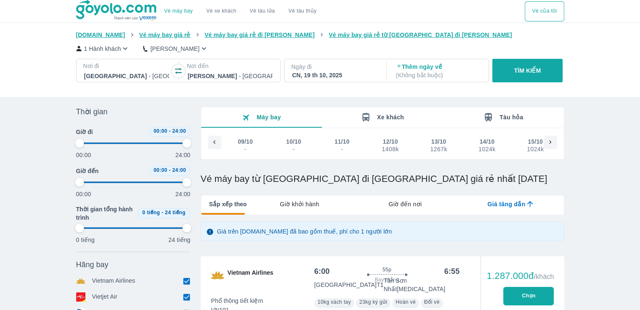
scroll to position [0, 227]
type input "97.9166666666667"
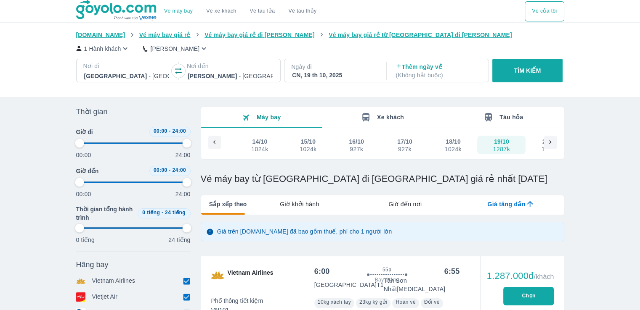
type input "97.9166666666667"
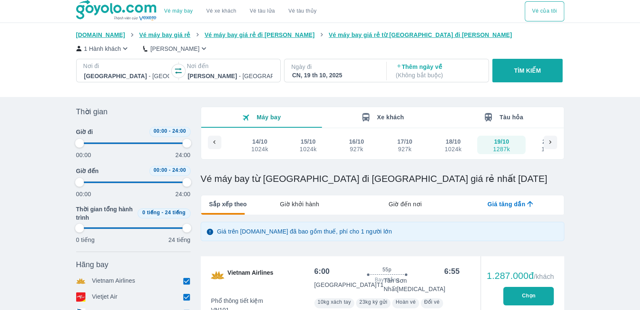
scroll to position [84, 0]
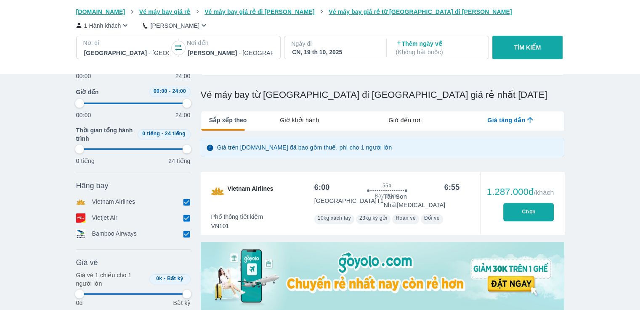
type input "97.9166666666667"
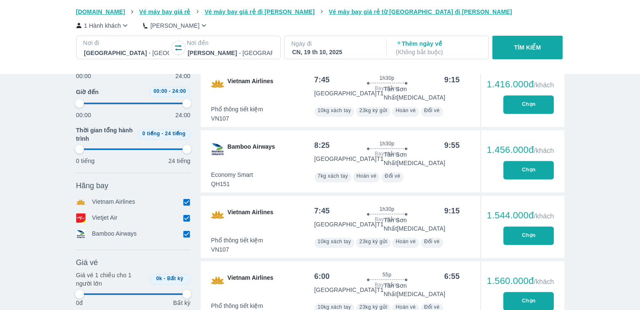
type input "97.9166666666667"
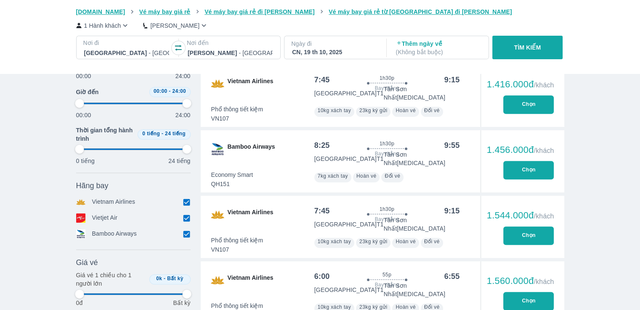
type input "97.9166666666667"
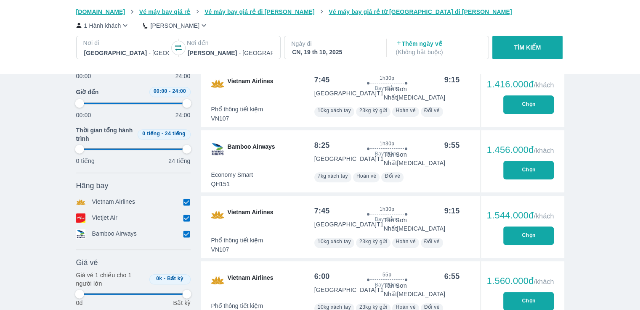
type input "97.9166666666667"
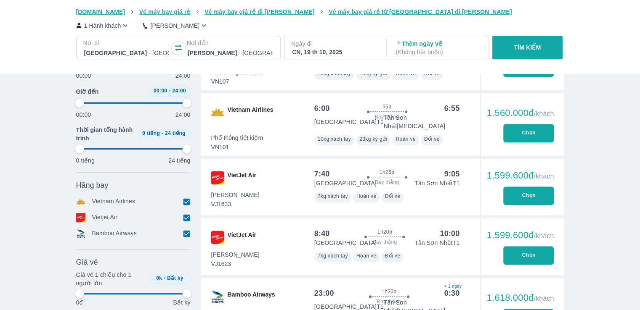
type input "97.9166666666667"
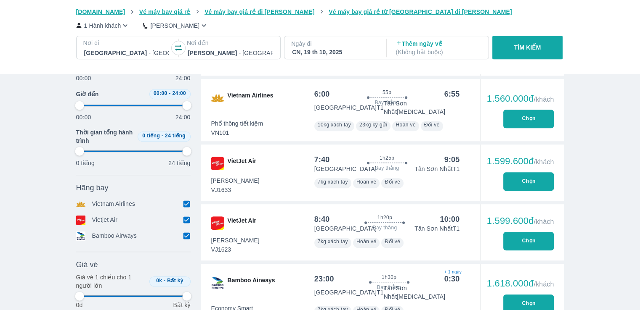
type input "97.9166666666667"
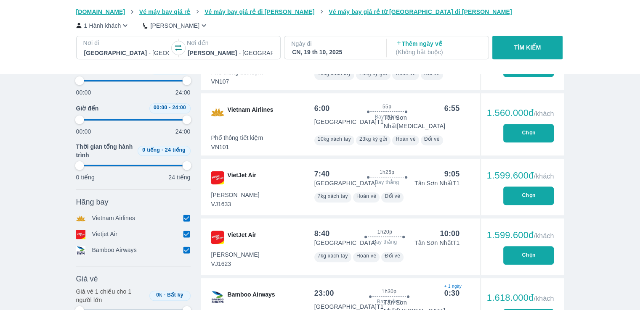
type input "97.9166666666667"
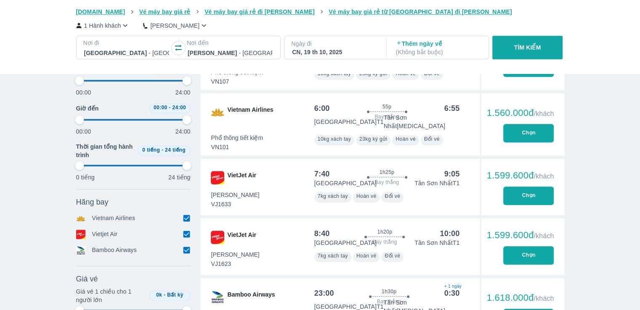
type input "97.9166666666667"
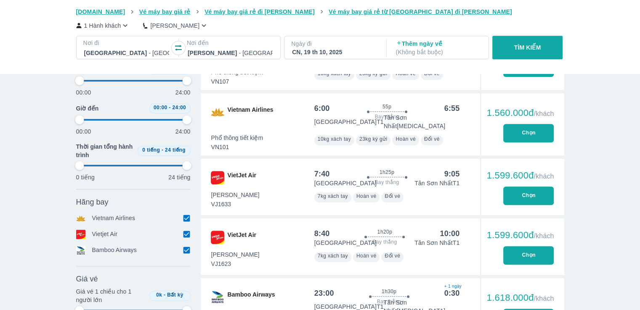
type input "97.9166666666667"
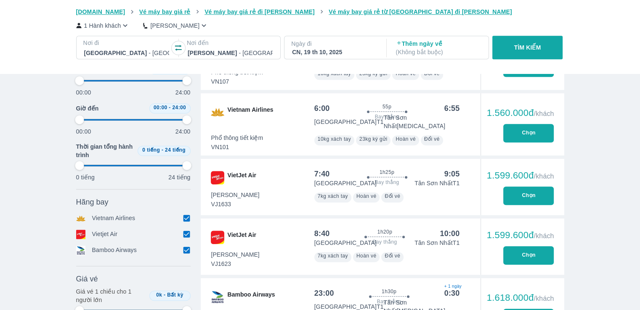
type input "97.9166666666667"
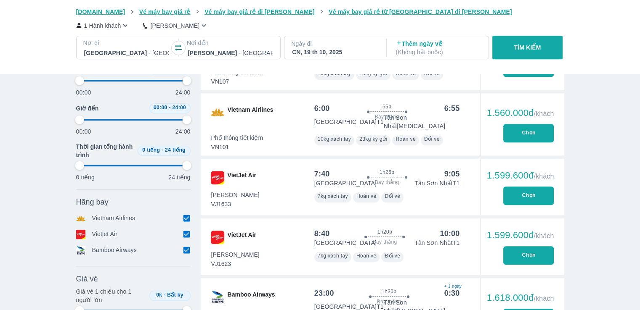
type input "97.9166666666667"
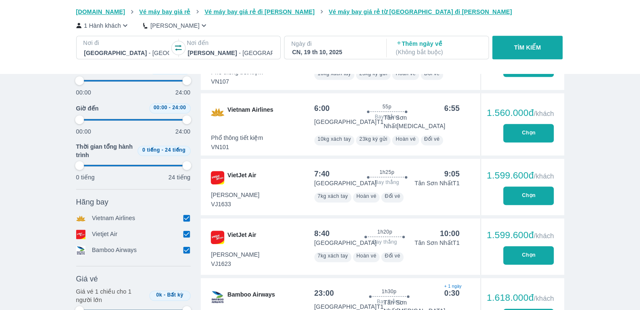
type input "97.9166666666667"
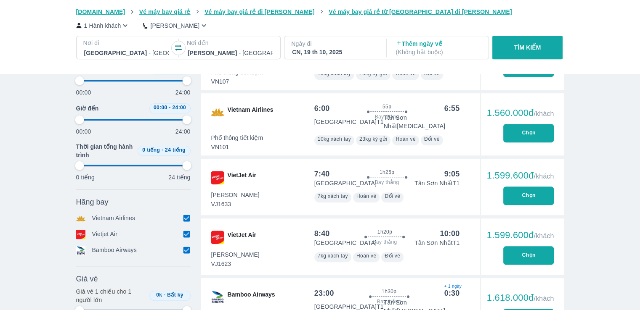
type input "97.9166666666667"
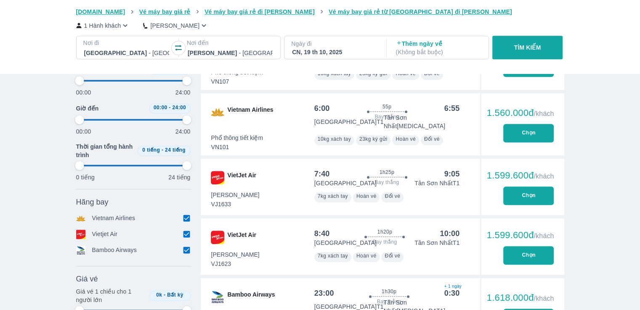
type input "97.9166666666667"
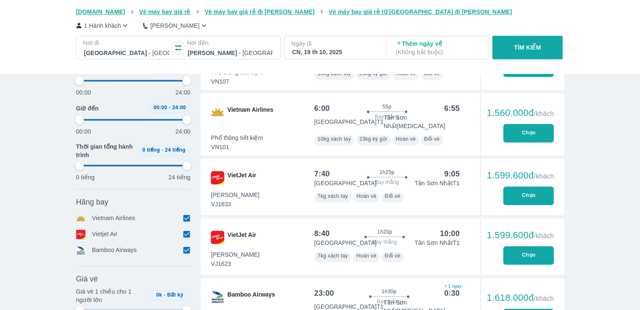
type input "97.9166666666667"
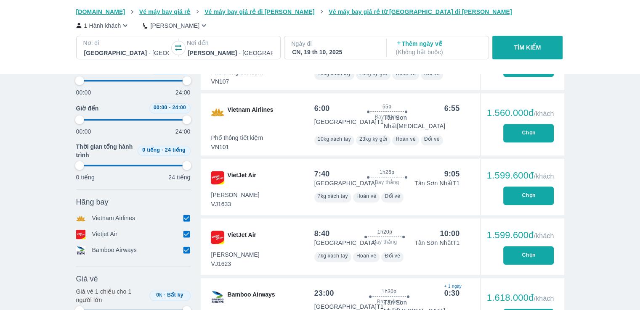
type input "97.9166666666667"
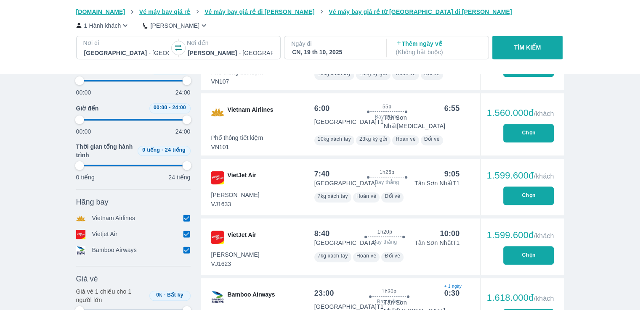
type input "97.9166666666667"
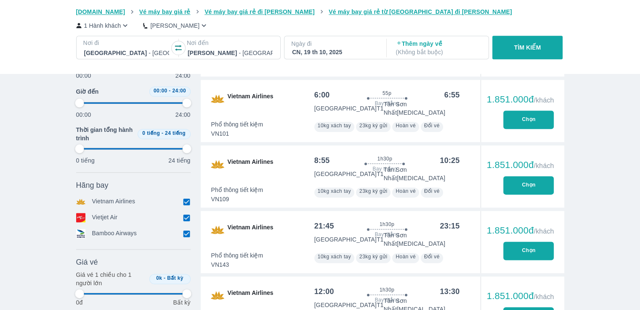
type input "97.9166666666667"
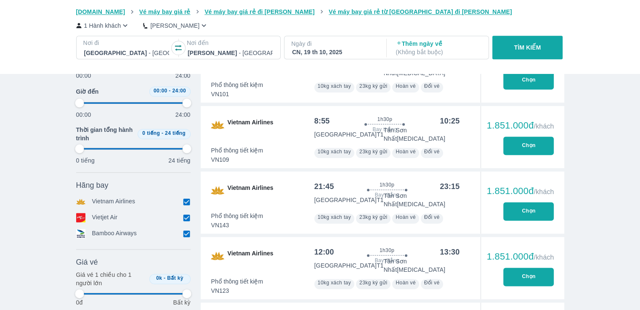
type input "97.9166666666667"
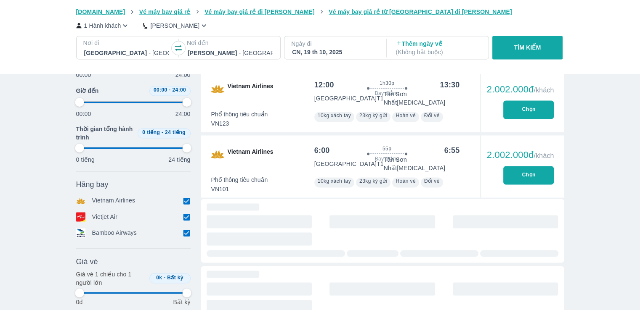
type input "97.9166666666667"
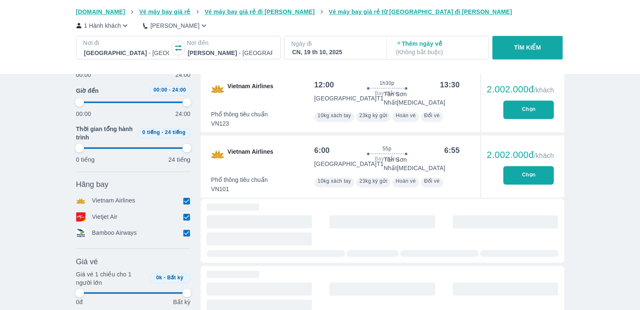
type input "97.9166666666667"
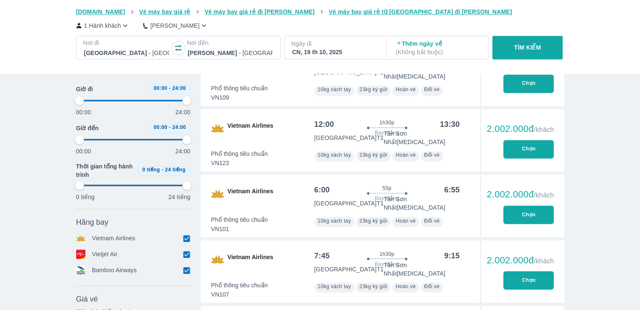
scroll to position [1174, 0]
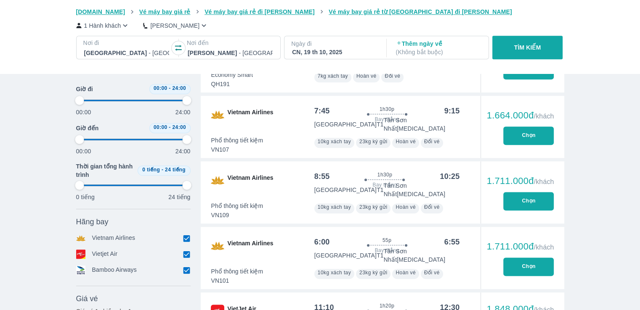
type input "97.9166666666667"
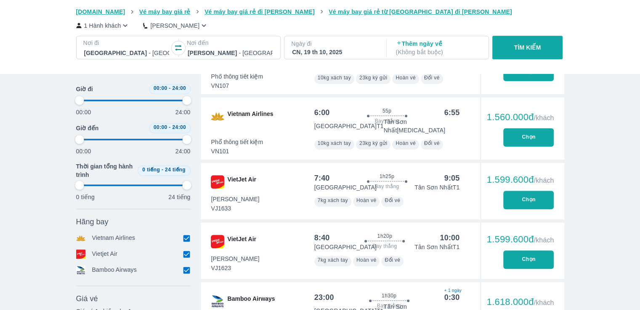
type input "97.9166666666667"
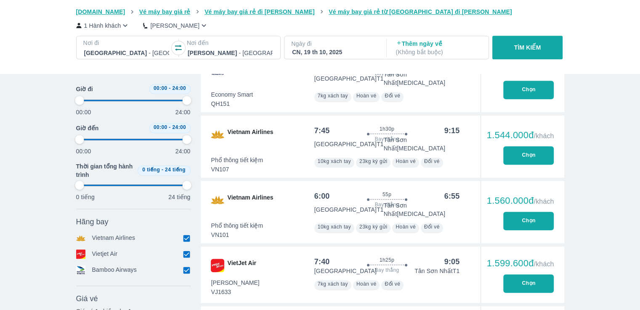
type input "97.9166666666667"
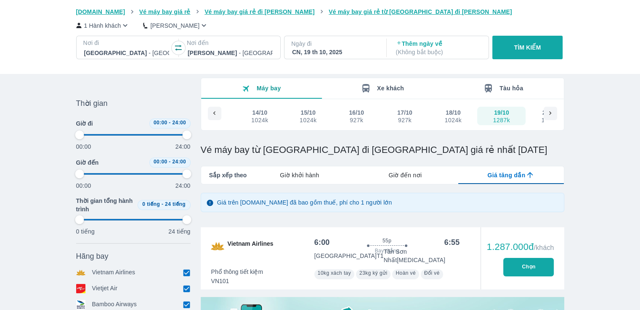
scroll to position [0, 0]
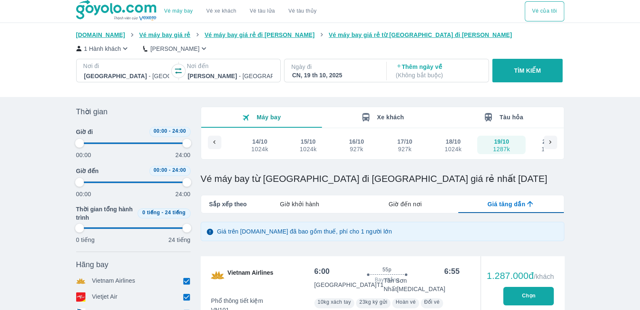
type input "97.9166666666667"
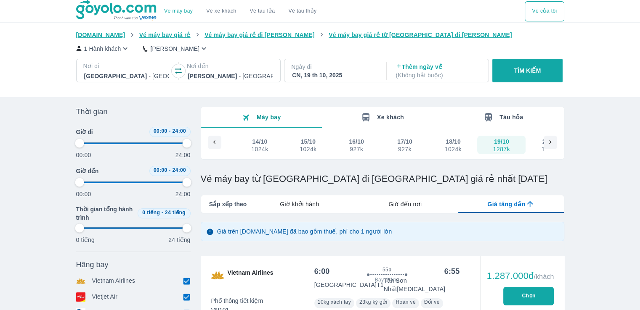
type input "97.9166666666667"
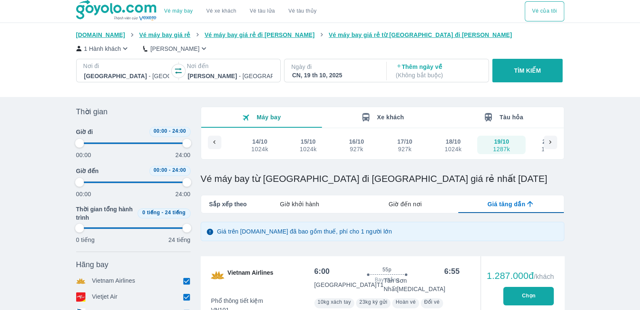
type input "97.9166666666667"
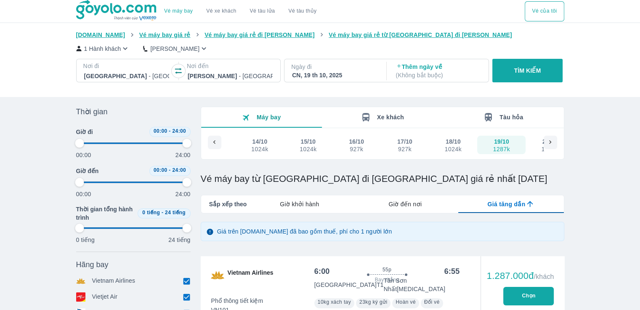
type input "97.9166666666667"
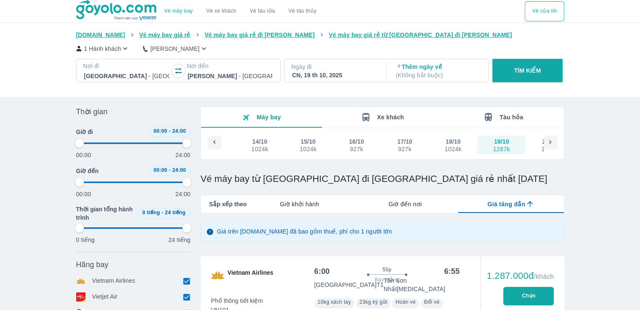
type input "97.9166666666667"
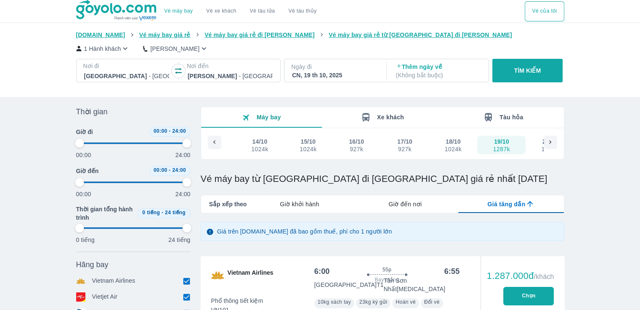
type input "97.9166666666667"
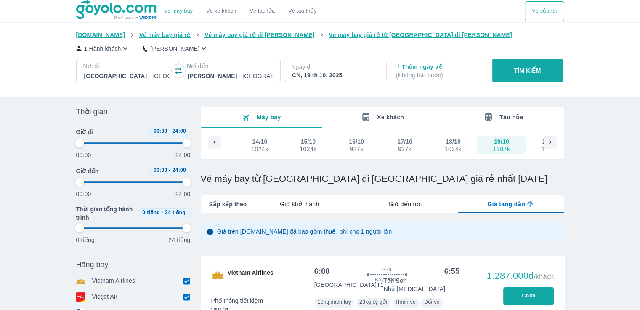
type input "97.9166666666667"
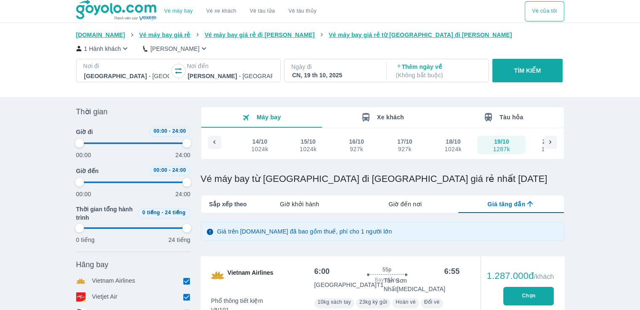
type input "97.9166666666667"
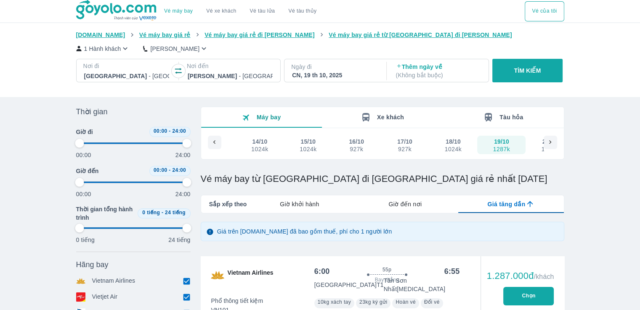
type input "97.9166666666667"
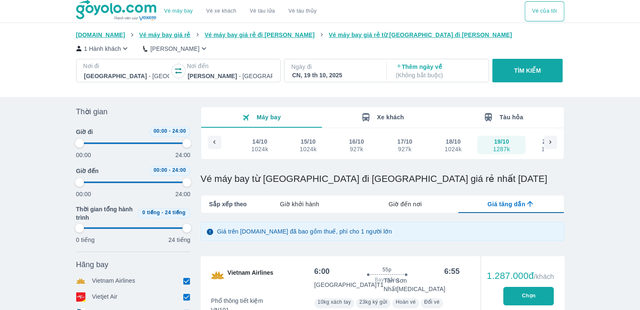
type input "97.9166666666667"
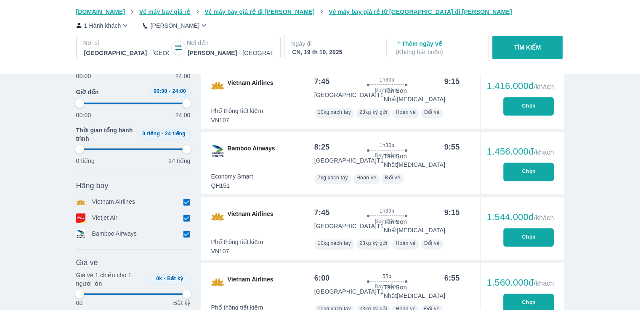
scroll to position [336, 0]
